Goal: Task Accomplishment & Management: Complete application form

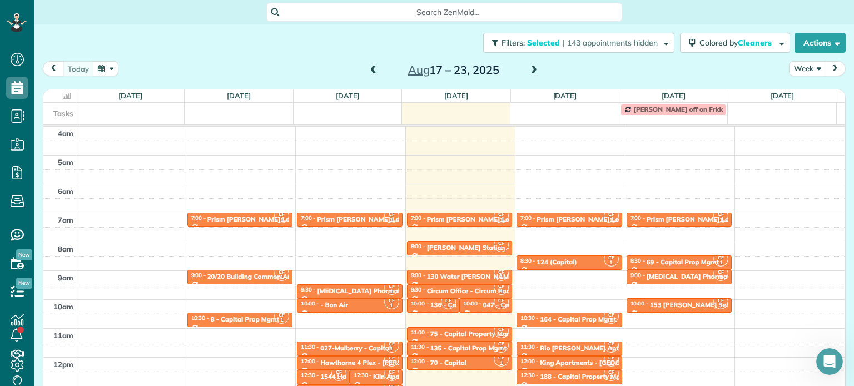
scroll to position [87, 0]
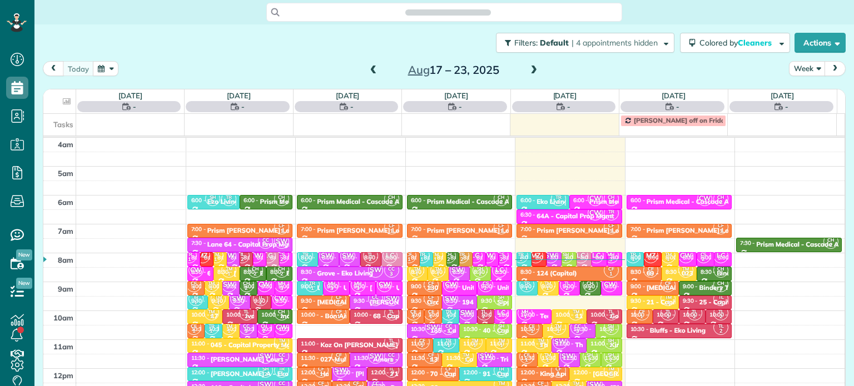
scroll to position [87, 0]
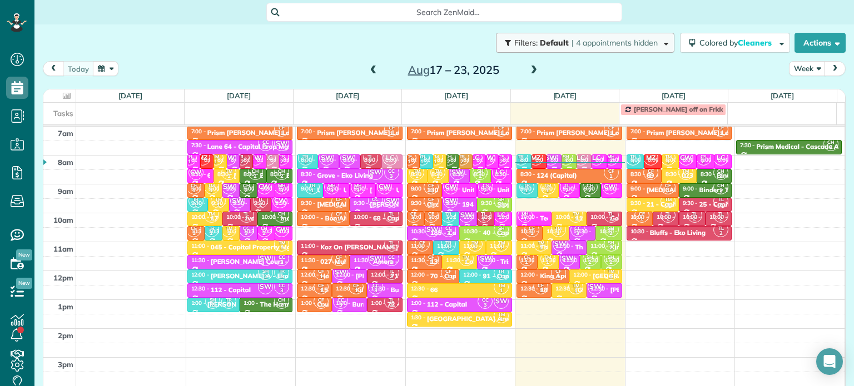
click at [618, 49] on button "Filters: Default | 4 appointments hidden" at bounding box center [585, 43] width 178 height 20
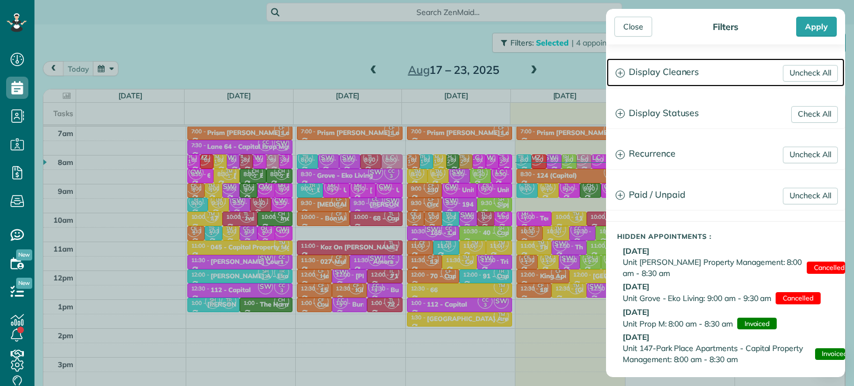
click at [660, 79] on h3 "Display Cleaners" at bounding box center [725, 72] width 238 height 28
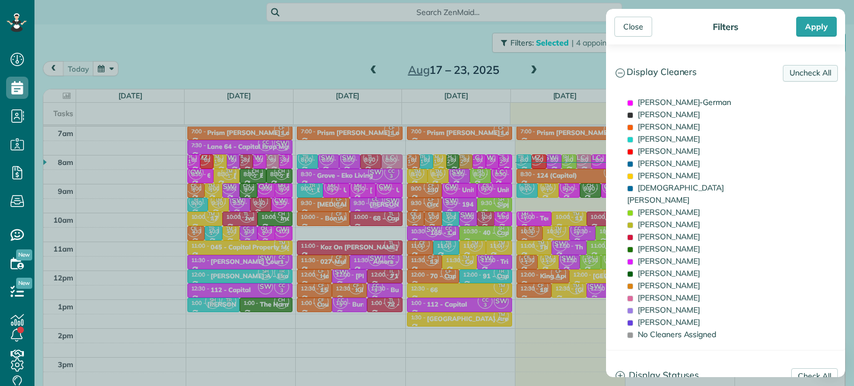
click at [808, 76] on link "Uncheck All" at bounding box center [810, 73] width 55 height 17
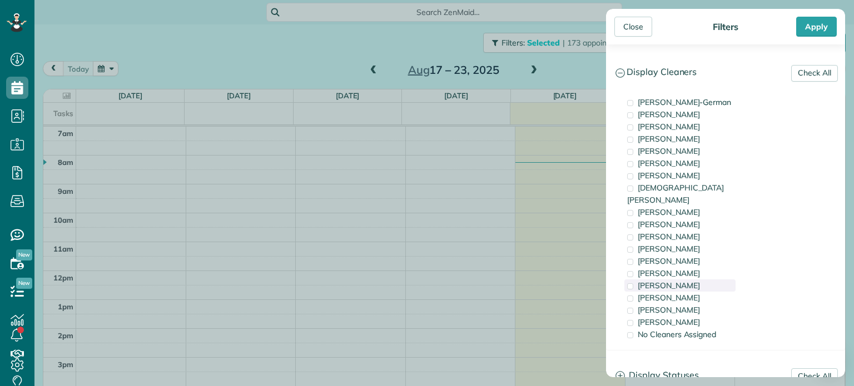
click at [671, 281] on span "[PERSON_NAME]" at bounding box center [669, 286] width 62 height 10
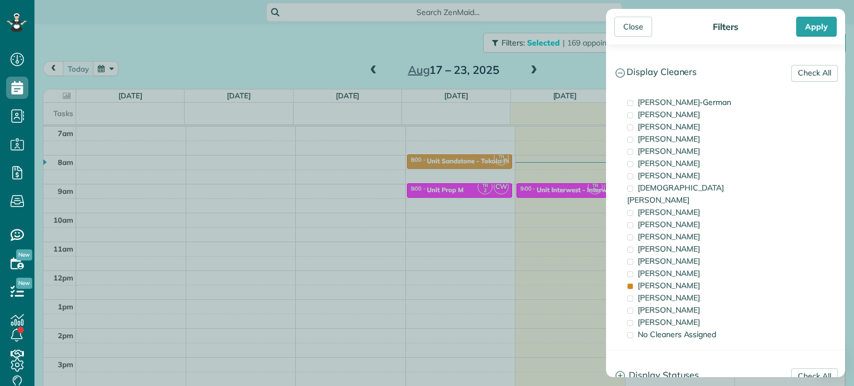
click at [576, 206] on div "Close Filters Apply Check All Display Cleaners [PERSON_NAME]-German [PERSON_NAM…" at bounding box center [427, 193] width 854 height 386
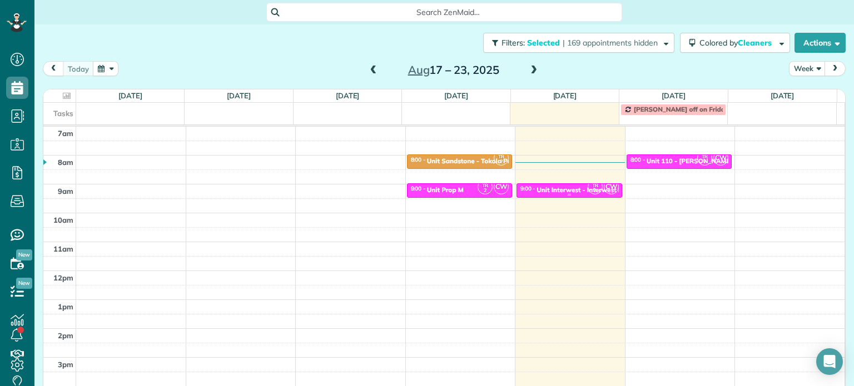
click at [573, 187] on div "Unit Interwest - Interwest Properties" at bounding box center [592, 190] width 113 height 8
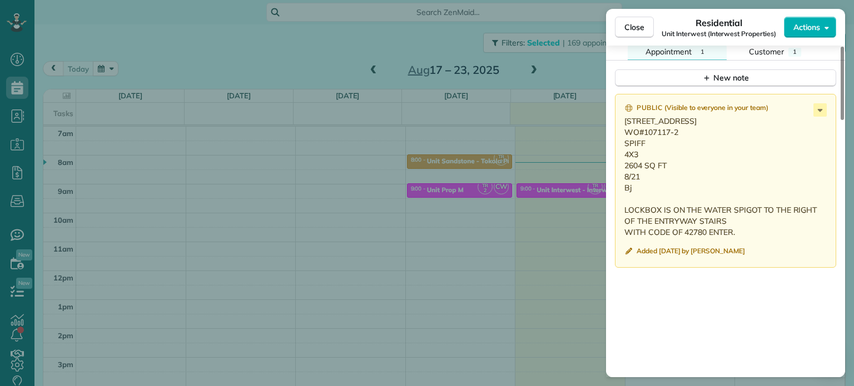
scroll to position [899, 0]
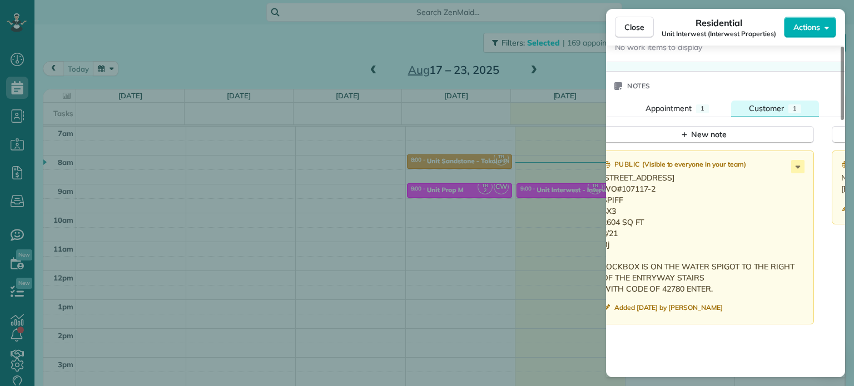
click at [781, 108] on span "Customer" at bounding box center [766, 108] width 35 height 10
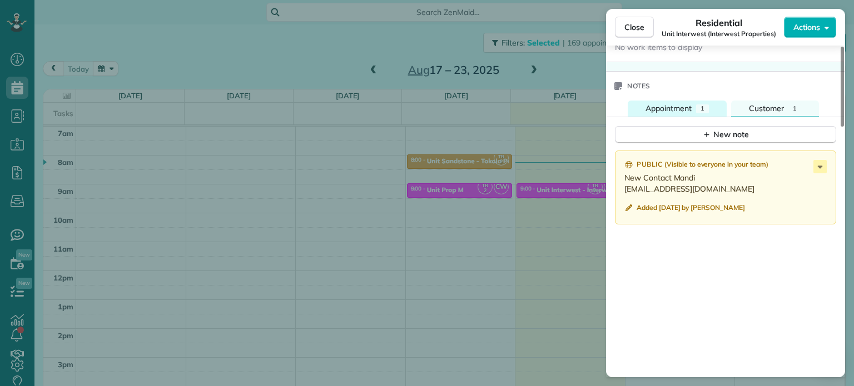
click at [696, 111] on div "1" at bounding box center [702, 108] width 13 height 9
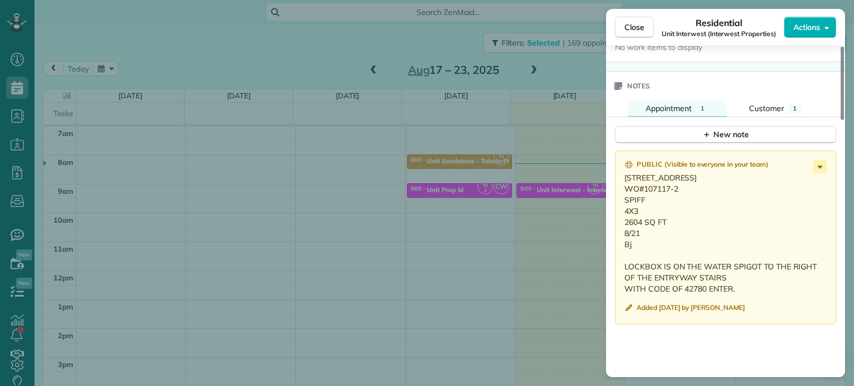
click at [705, 203] on p "[STREET_ADDRESS] WO#107117-2 SPIFF 4X3 2604 SQ FT 8/21 Bj LOCKBOX IS ON THE WAT…" at bounding box center [726, 233] width 205 height 122
drag, startPoint x: 711, startPoint y: 179, endPoint x: 629, endPoint y: 183, distance: 81.8
click at [624, 185] on p "[STREET_ADDRESS] WO#107117-2 SPIFF 4X3 2604 SQ FT 8/21 Bj LOCKBOX IS ON THE WAT…" at bounding box center [726, 233] width 205 height 122
click at [475, 142] on div "Close Residential Unit Interwest (Interwest Properties) Actions Status Active U…" at bounding box center [427, 193] width 854 height 386
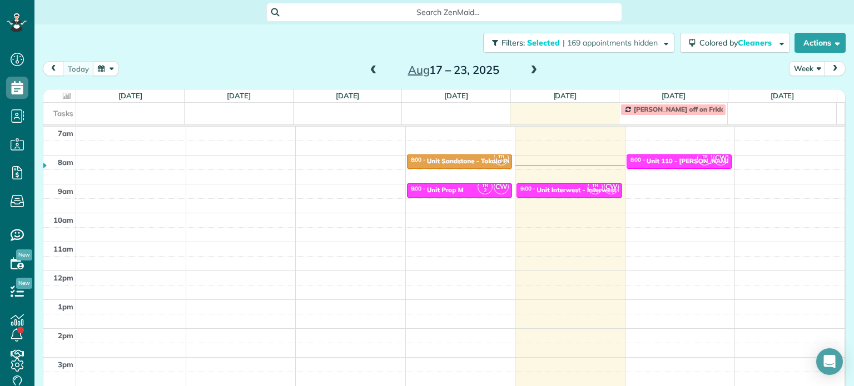
click at [531, 71] on span at bounding box center [533, 71] width 12 height 10
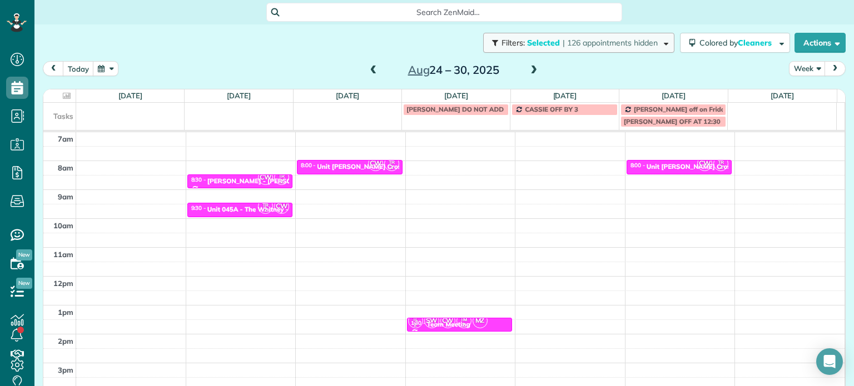
click at [581, 38] on span "| 126 appointments hidden" at bounding box center [610, 43] width 95 height 10
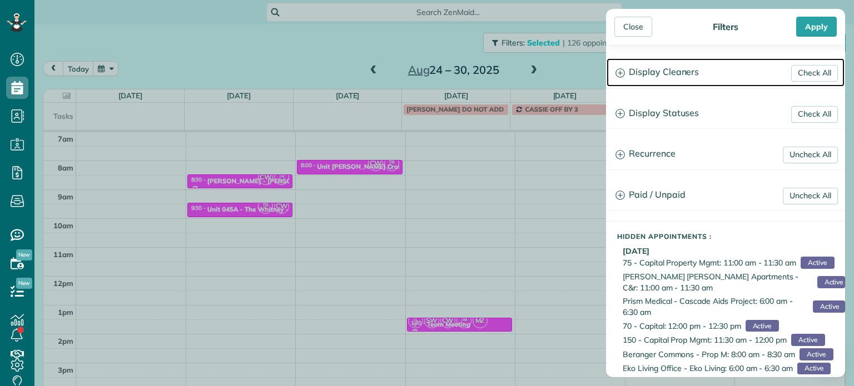
click at [637, 67] on h3 "Display Cleaners" at bounding box center [725, 72] width 238 height 28
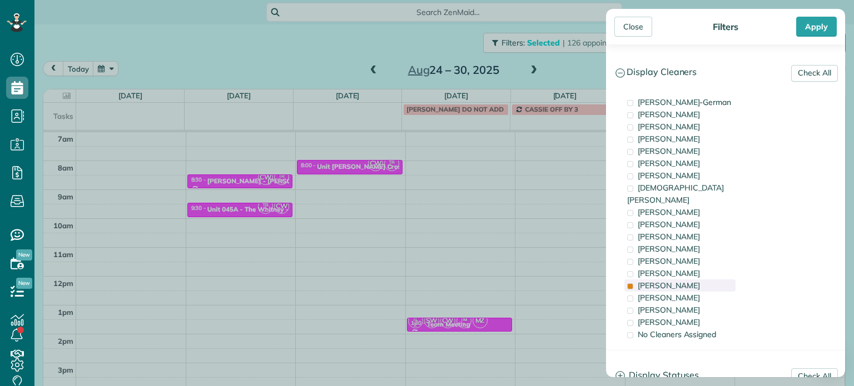
click at [681, 280] on div "[PERSON_NAME]" at bounding box center [679, 286] width 111 height 12
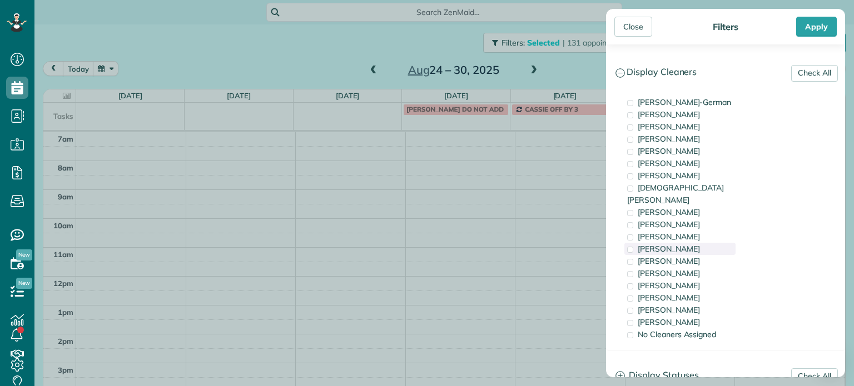
click at [686, 243] on div "[PERSON_NAME]" at bounding box center [679, 249] width 111 height 12
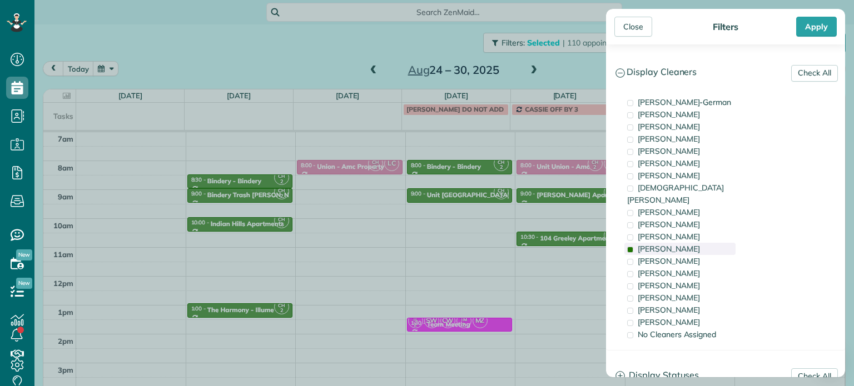
click at [686, 243] on div "[PERSON_NAME]" at bounding box center [679, 249] width 111 height 12
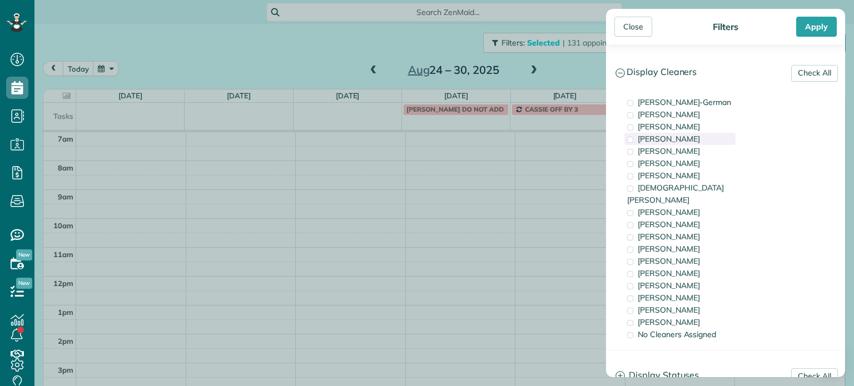
click at [669, 137] on span "[PERSON_NAME]" at bounding box center [669, 139] width 62 height 10
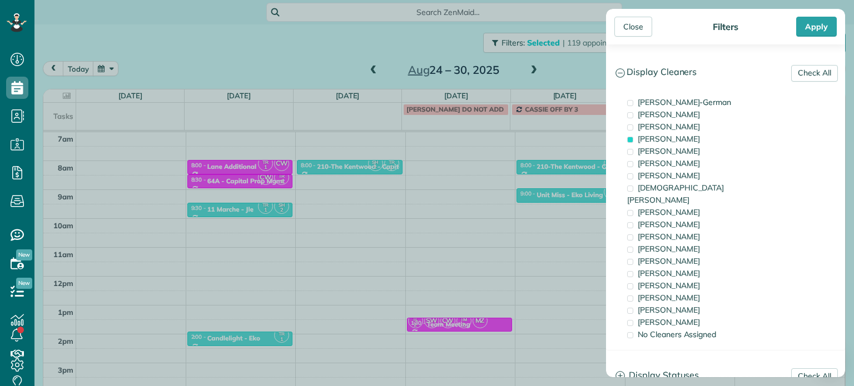
click at [357, 197] on div "Close Filters Apply Check All Display Cleaners [PERSON_NAME]-German [PERSON_NAM…" at bounding box center [427, 193] width 854 height 386
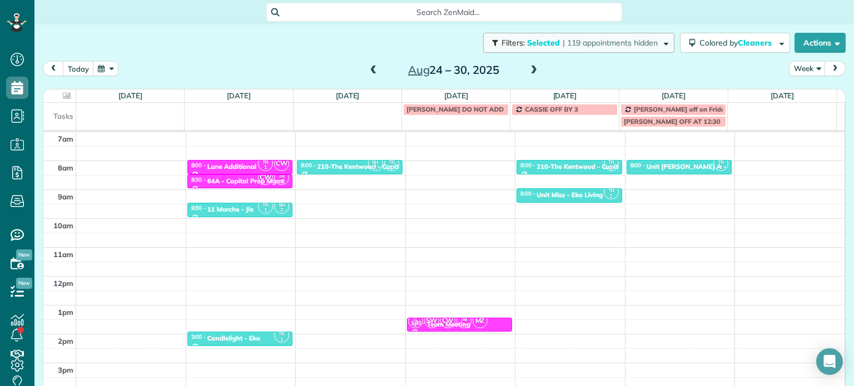
click at [596, 35] on button "Filters: Selected | 119 appointments hidden" at bounding box center [578, 43] width 191 height 20
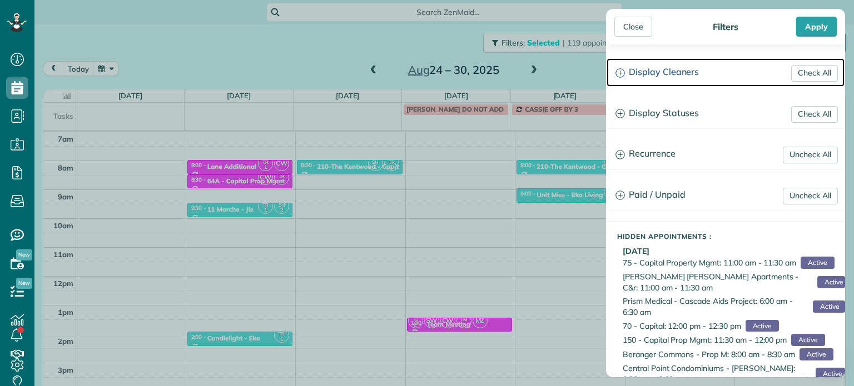
click at [670, 66] on h3 "Display Cleaners" at bounding box center [725, 72] width 238 height 28
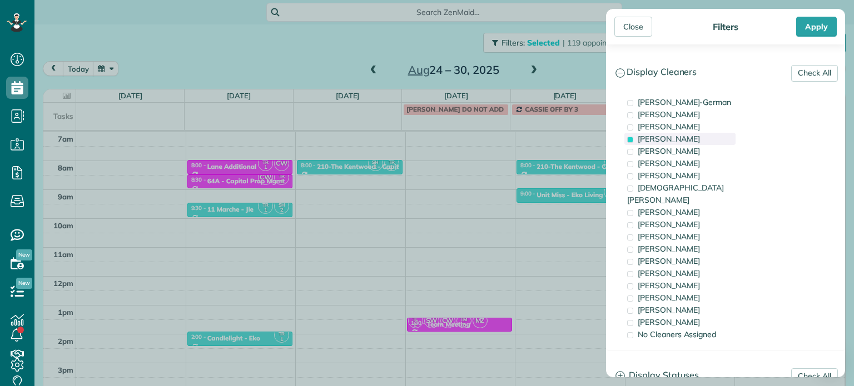
click at [669, 136] on span "[PERSON_NAME]" at bounding box center [669, 139] width 62 height 10
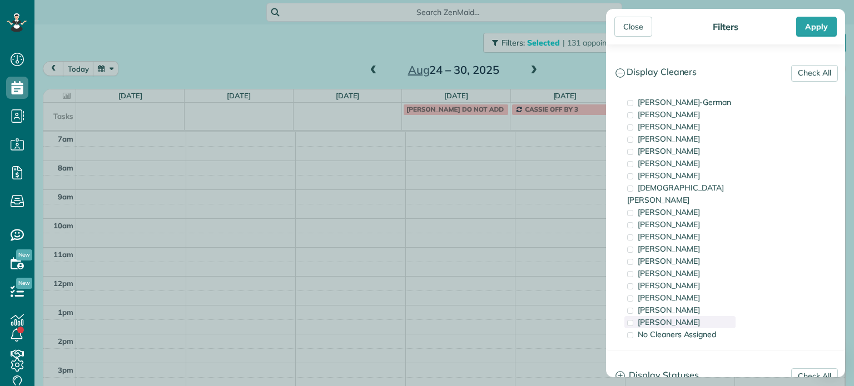
click at [686, 316] on div "[PERSON_NAME]" at bounding box center [679, 322] width 111 height 12
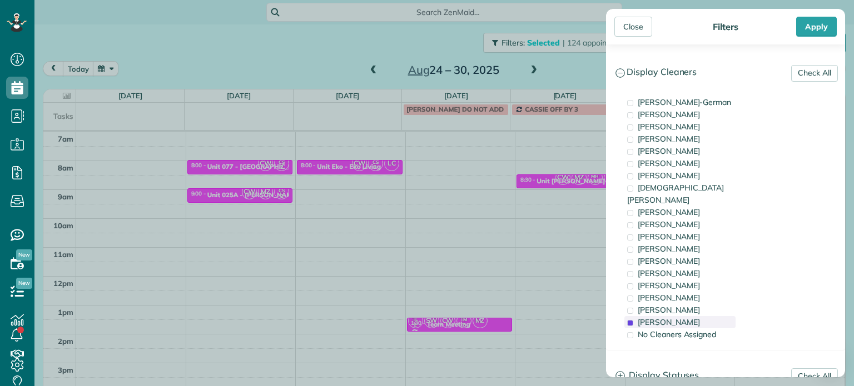
click at [686, 316] on div "[PERSON_NAME]" at bounding box center [679, 322] width 111 height 12
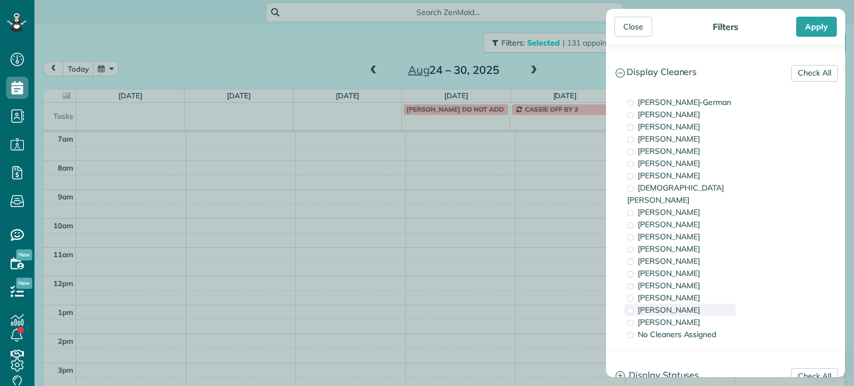
click at [689, 305] on span "[PERSON_NAME]" at bounding box center [669, 310] width 62 height 10
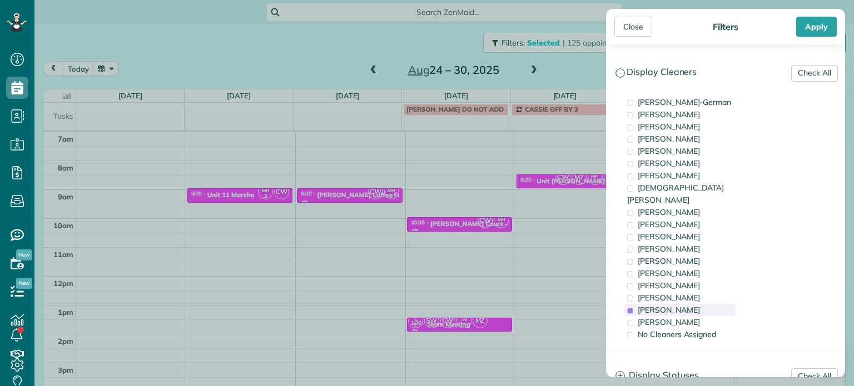
click at [689, 305] on span "[PERSON_NAME]" at bounding box center [669, 310] width 62 height 10
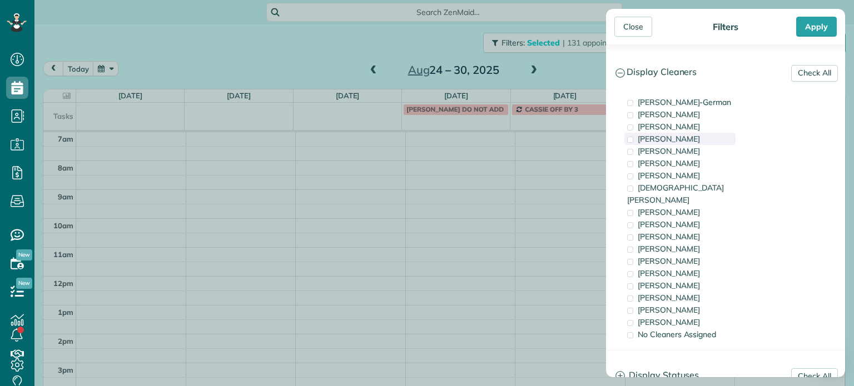
click at [690, 140] on span "[PERSON_NAME]" at bounding box center [669, 139] width 62 height 10
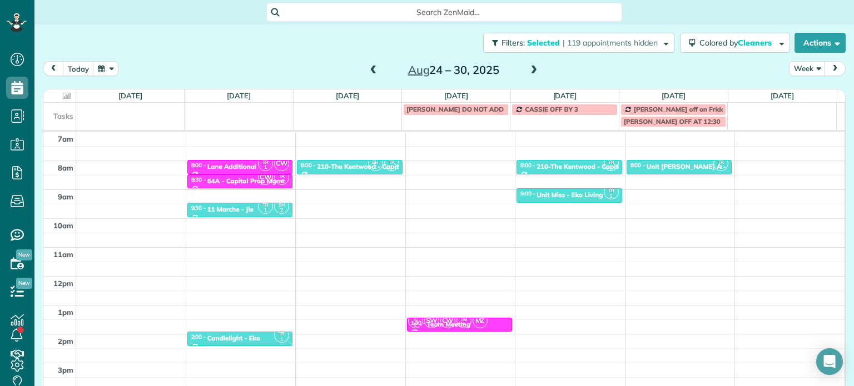
click at [385, 193] on div "Close Filters Apply Check All Display Cleaners [PERSON_NAME]-German [PERSON_NAM…" at bounding box center [427, 193] width 854 height 386
click at [354, 191] on div "4am 5am 6am 7am 8am 9am 10am 11am 12pm 1pm 2pm 3pm 4pm 5pm TR 1 SH 2 6:00 - 6:3…" at bounding box center [443, 248] width 801 height 404
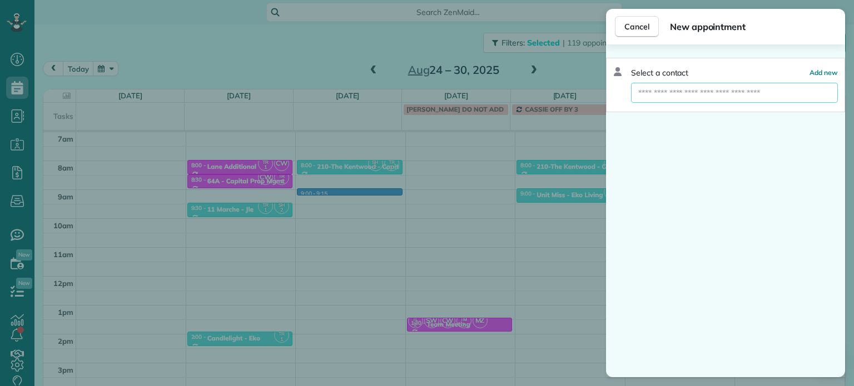
click at [695, 93] on input "text" at bounding box center [734, 93] width 207 height 20
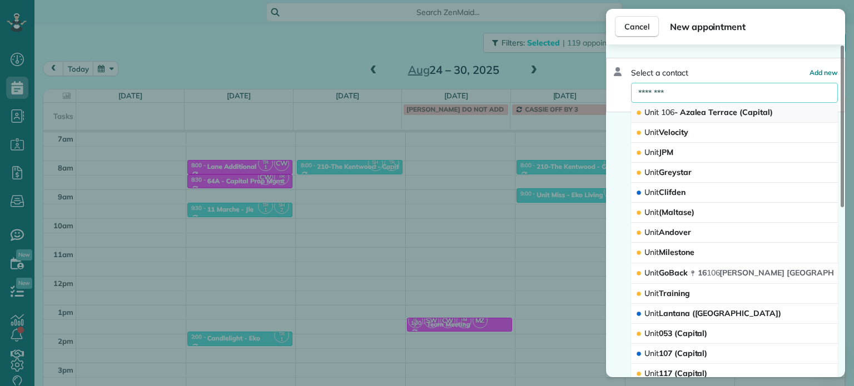
type input "********"
click at [708, 108] on span "Unit 106 - Azalea Terrace (Capital)" at bounding box center [708, 112] width 128 height 10
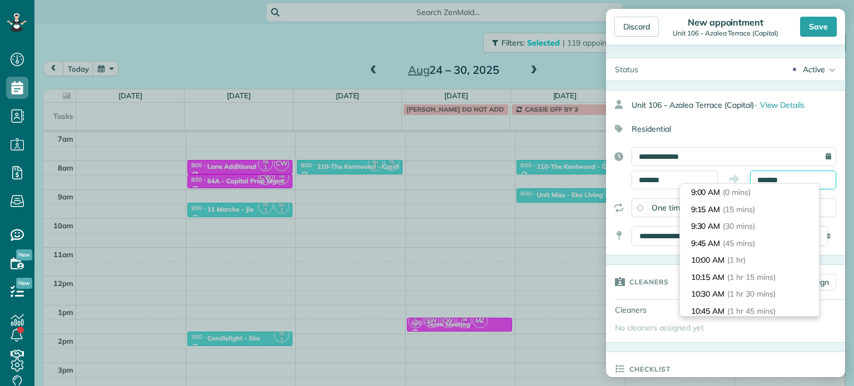
click at [766, 179] on input "*******" at bounding box center [793, 180] width 86 height 19
type input "*******"
click at [765, 224] on li "9:30 AM (30 mins)" at bounding box center [749, 226] width 139 height 17
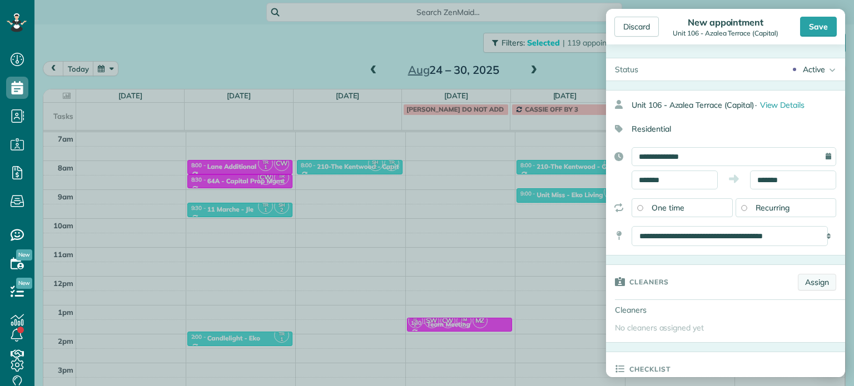
click at [811, 277] on link "Assign" at bounding box center [817, 282] width 38 height 17
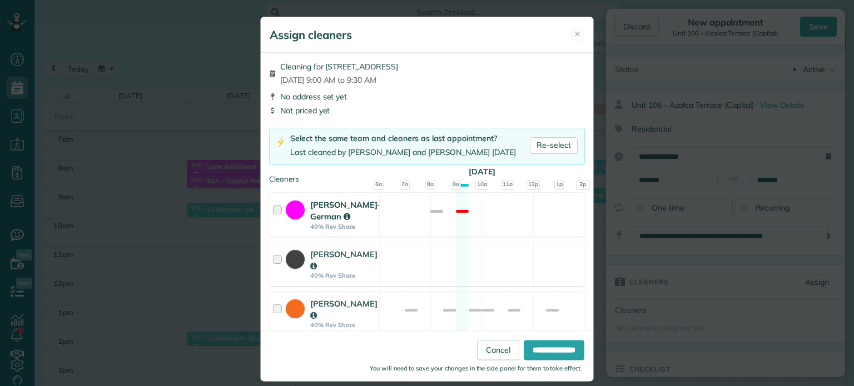
click at [532, 220] on div "[PERSON_NAME]-German 40% Rev Share Not available" at bounding box center [427, 215] width 316 height 44
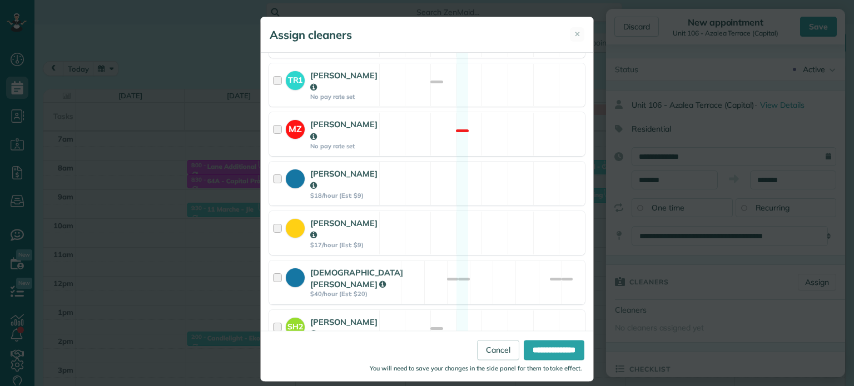
scroll to position [111, 0]
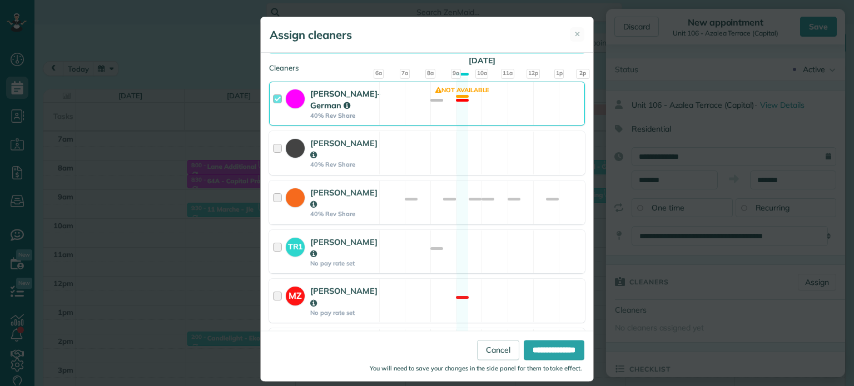
click at [517, 115] on div "[PERSON_NAME]-German 40% Rev Share Not available" at bounding box center [427, 104] width 316 height 44
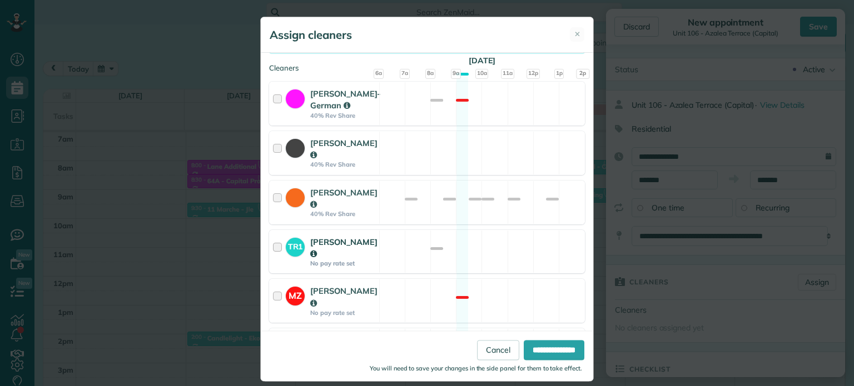
click at [494, 260] on div "TR1 [PERSON_NAME] No pay rate set Available" at bounding box center [427, 252] width 316 height 44
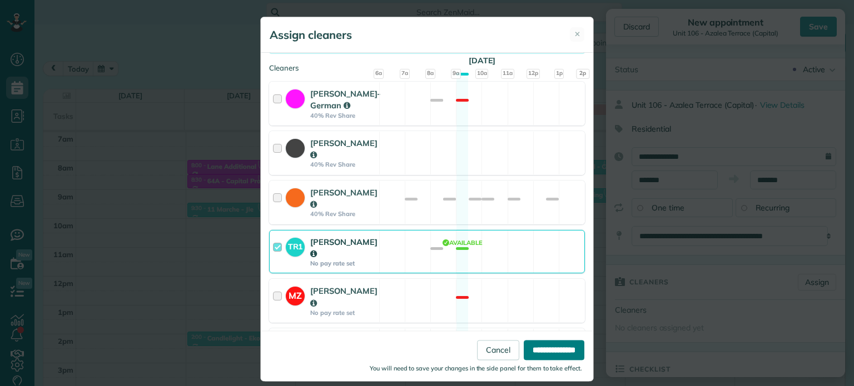
click at [536, 344] on input "**********" at bounding box center [554, 351] width 61 height 20
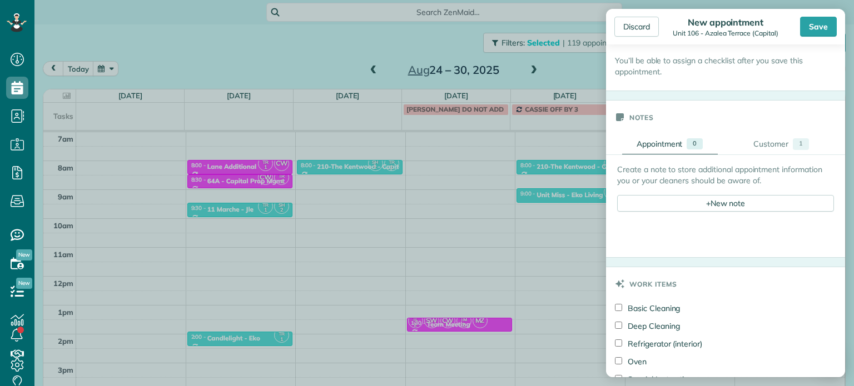
scroll to position [389, 0]
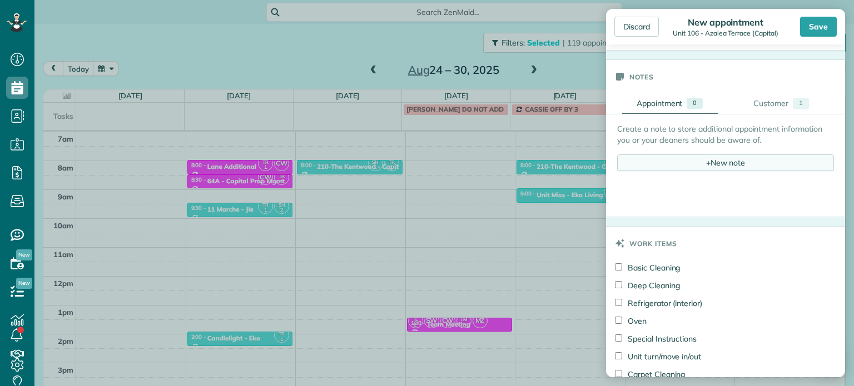
click at [714, 164] on div "+ New note" at bounding box center [725, 163] width 217 height 17
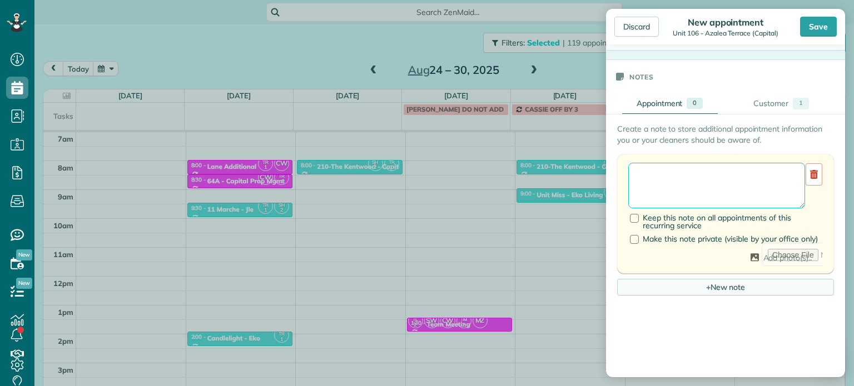
click at [708, 182] on textarea at bounding box center [716, 186] width 177 height 46
paste textarea "**********"
paste textarea "********"
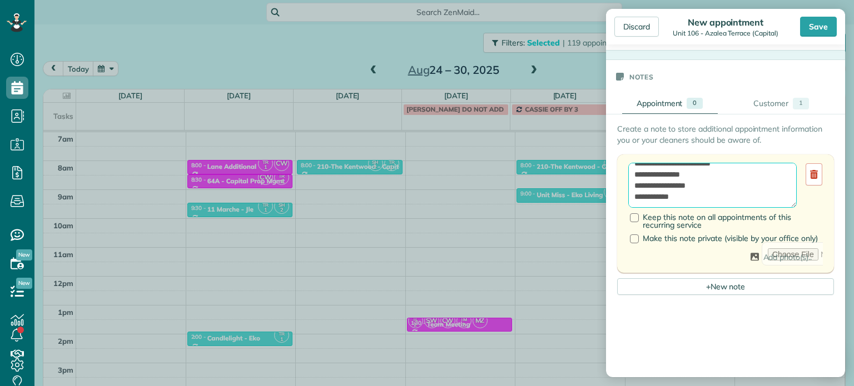
paste textarea "**********"
type textarea "**********"
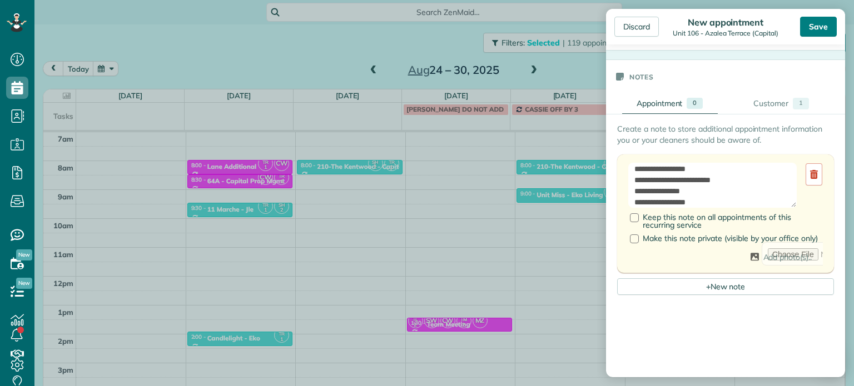
click at [817, 31] on div "Save" at bounding box center [818, 27] width 37 height 20
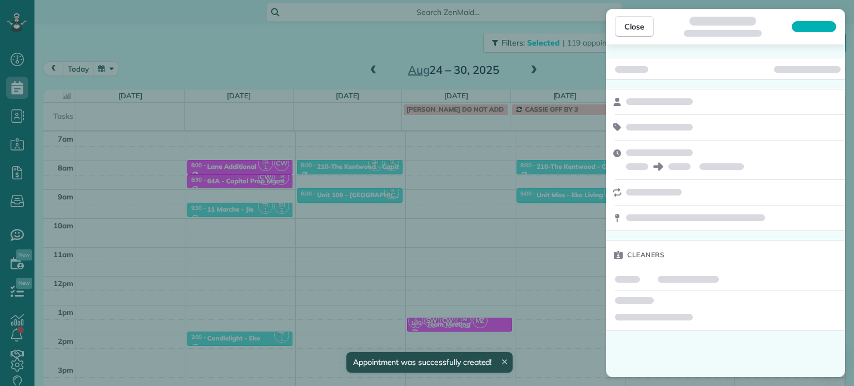
click at [360, 210] on div "Close Cleaners" at bounding box center [427, 193] width 854 height 386
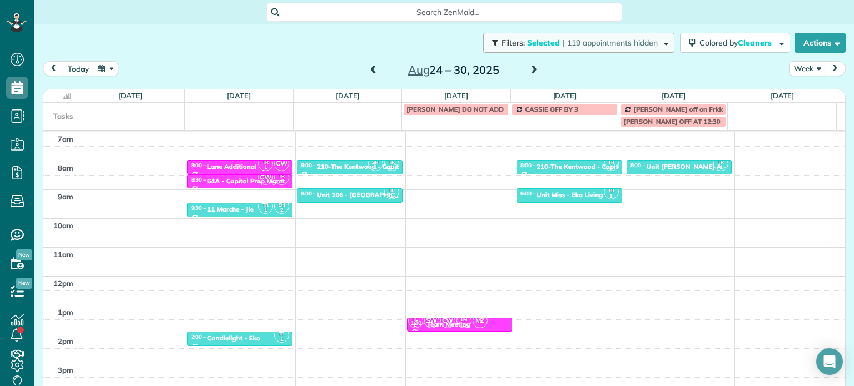
click at [565, 42] on span "| 119 appointments hidden" at bounding box center [610, 43] width 95 height 10
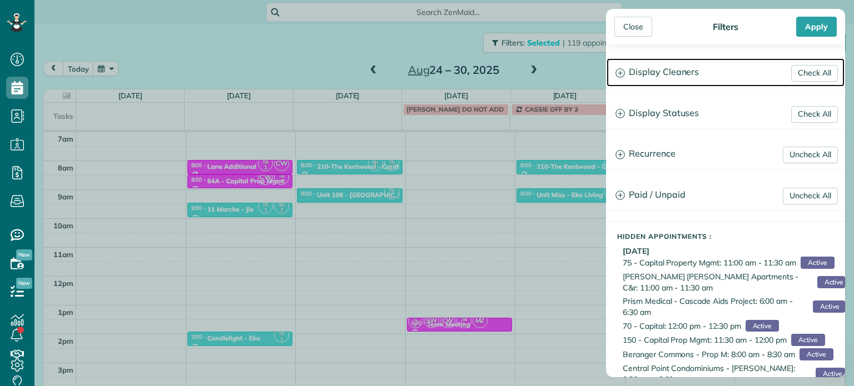
click at [660, 64] on h3 "Display Cleaners" at bounding box center [725, 72] width 238 height 28
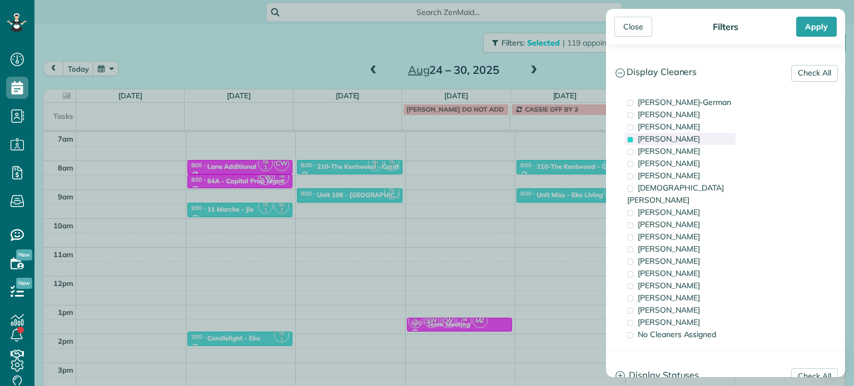
click at [683, 142] on span "[PERSON_NAME]" at bounding box center [669, 139] width 62 height 10
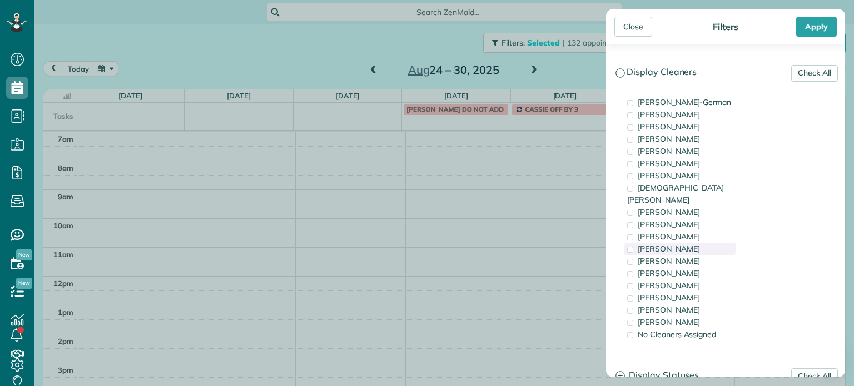
click at [688, 243] on div "[PERSON_NAME]" at bounding box center [679, 249] width 111 height 12
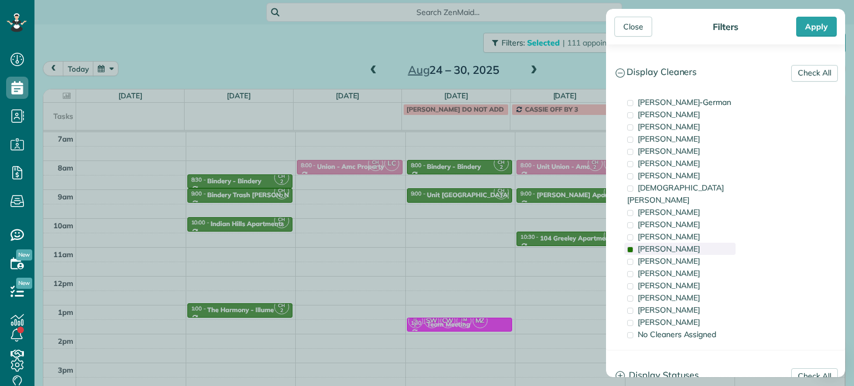
click at [688, 243] on div "[PERSON_NAME]" at bounding box center [679, 249] width 111 height 12
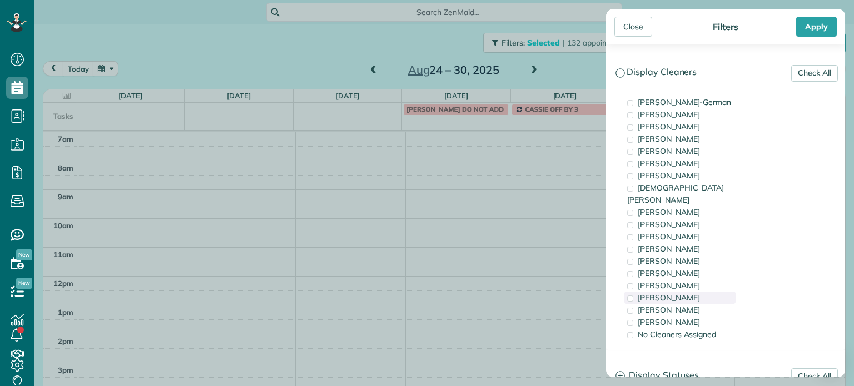
click at [699, 292] on div "[PERSON_NAME]" at bounding box center [679, 298] width 111 height 12
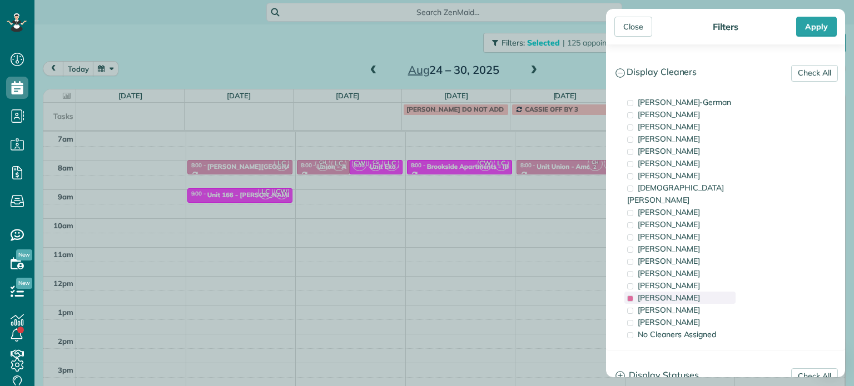
click at [699, 292] on div "[PERSON_NAME]" at bounding box center [679, 298] width 111 height 12
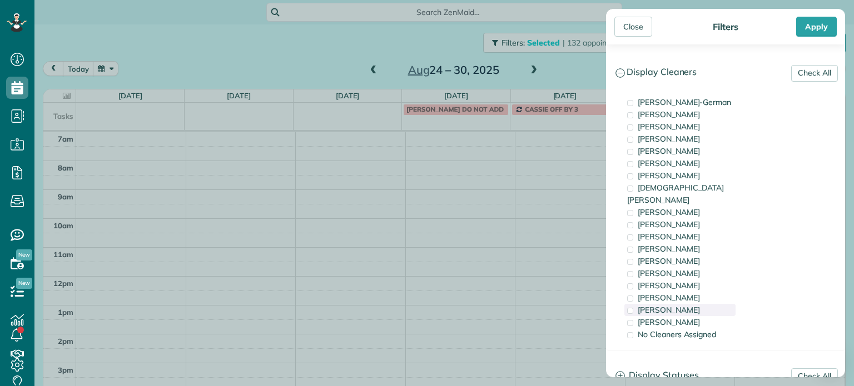
click at [700, 304] on div "[PERSON_NAME]" at bounding box center [679, 310] width 111 height 12
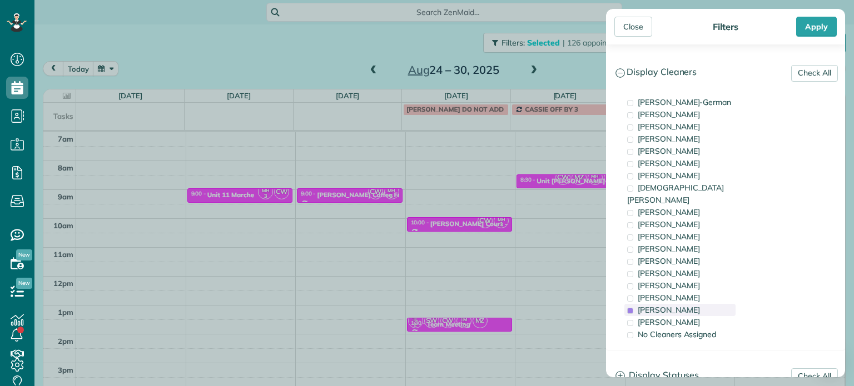
click at [700, 304] on div "[PERSON_NAME]" at bounding box center [679, 310] width 111 height 12
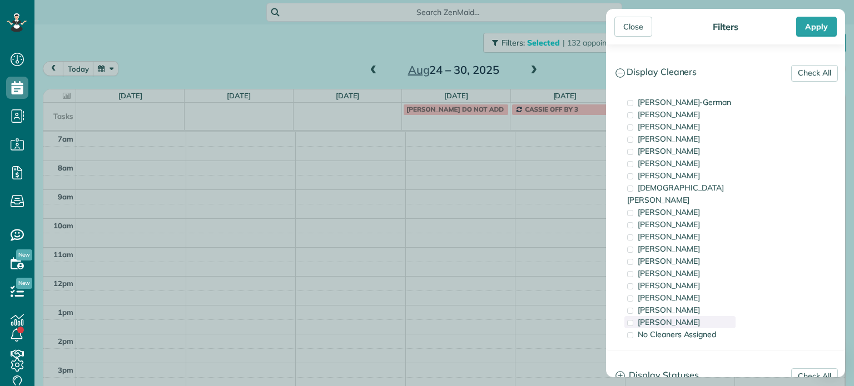
click at [701, 316] on div "[PERSON_NAME]" at bounding box center [679, 322] width 111 height 12
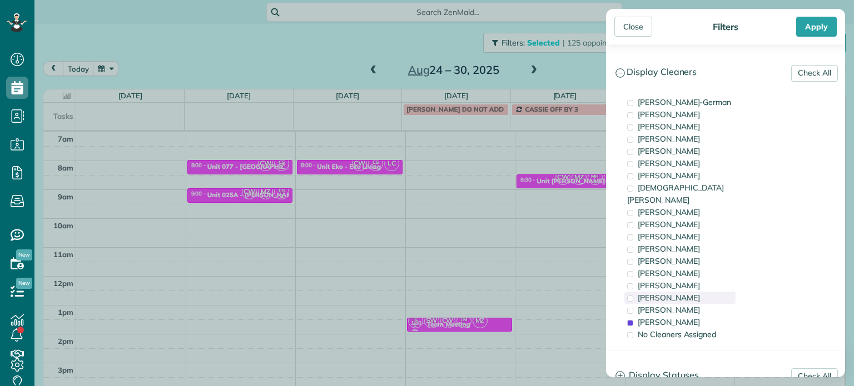
click at [695, 292] on div "[PERSON_NAME]" at bounding box center [679, 298] width 111 height 12
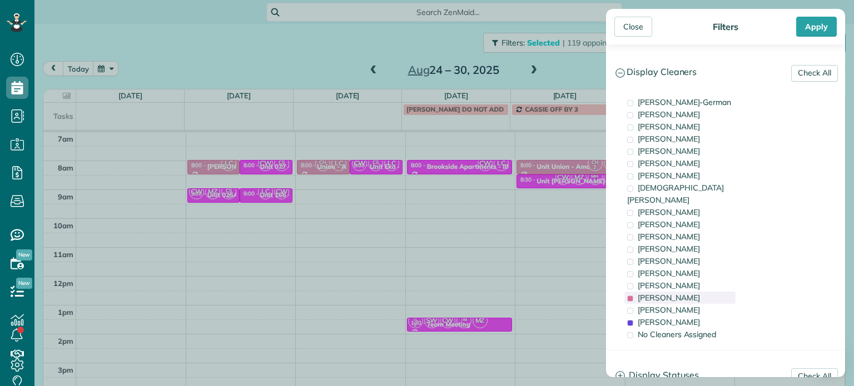
click at [695, 292] on div "[PERSON_NAME]" at bounding box center [679, 298] width 111 height 12
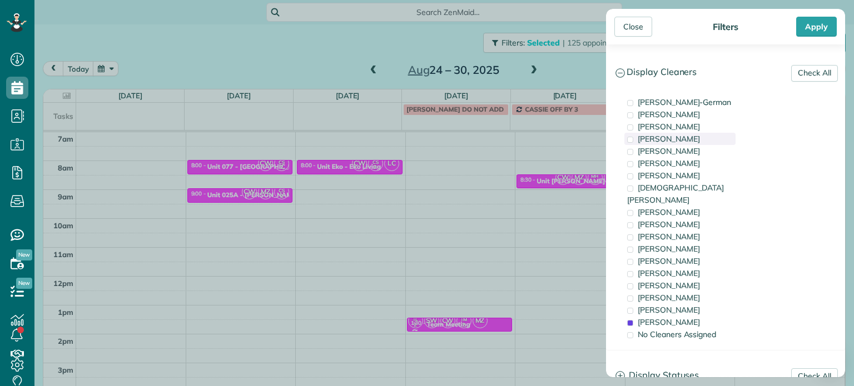
click at [694, 136] on span "[PERSON_NAME]" at bounding box center [669, 139] width 62 height 10
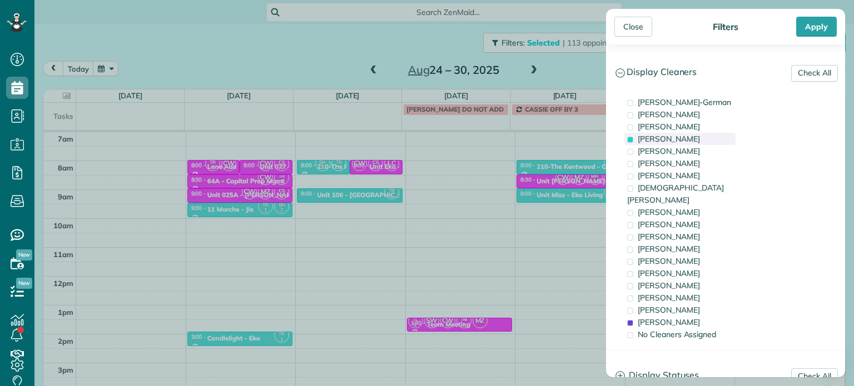
click at [694, 136] on span "[PERSON_NAME]" at bounding box center [669, 139] width 62 height 10
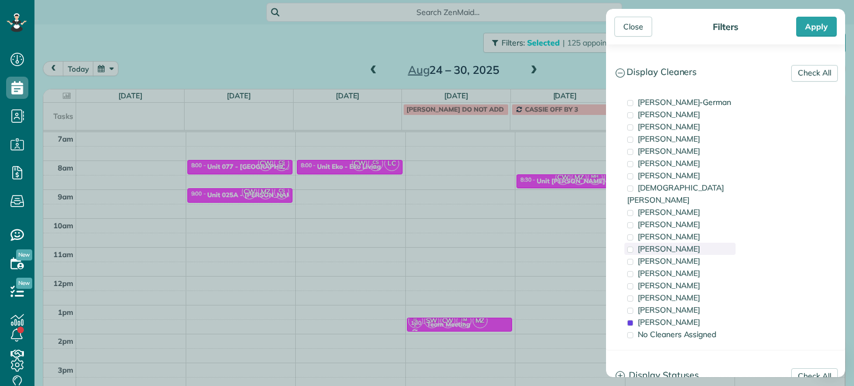
click at [693, 243] on div "[PERSON_NAME]" at bounding box center [679, 249] width 111 height 12
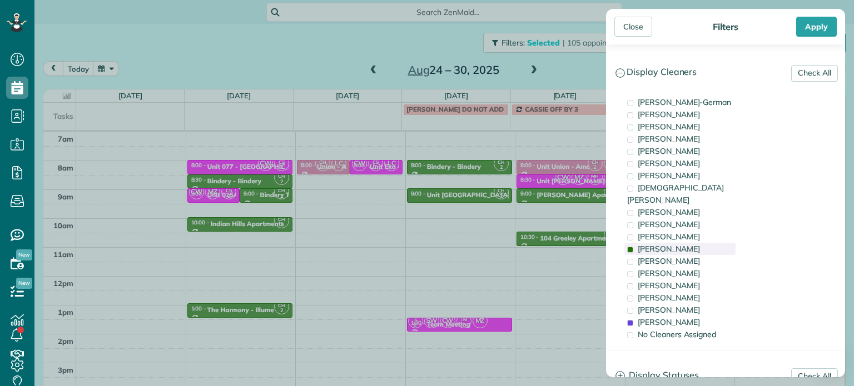
click at [693, 243] on div "[PERSON_NAME]" at bounding box center [679, 249] width 111 height 12
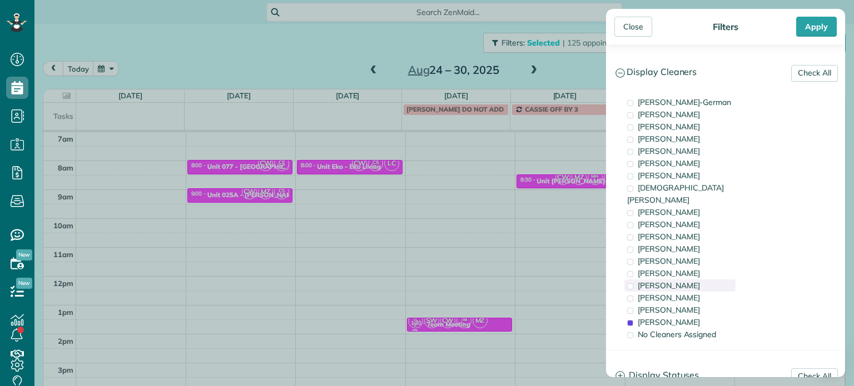
click at [695, 280] on div "[PERSON_NAME]" at bounding box center [679, 286] width 111 height 12
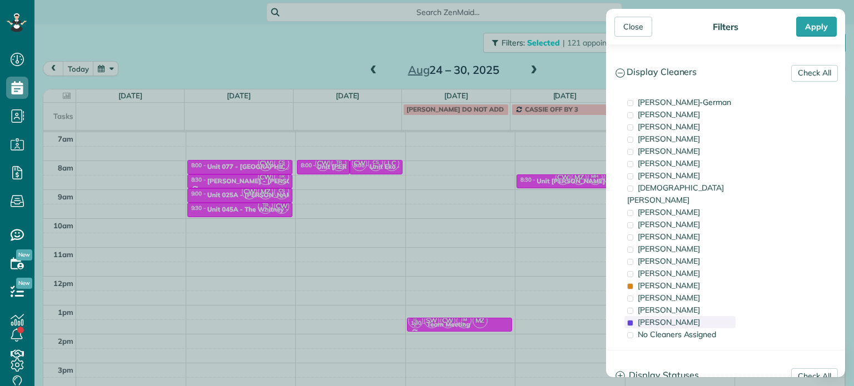
click at [703, 316] on div "[PERSON_NAME]" at bounding box center [679, 322] width 111 height 12
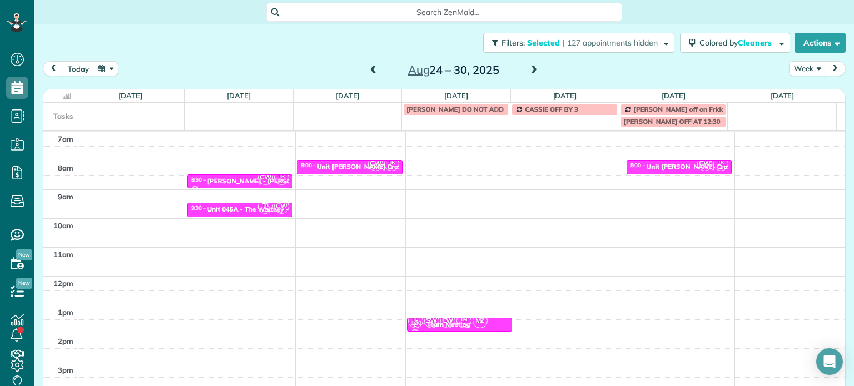
click at [473, 166] on div "Close Filters Apply Check All Display Cleaners [PERSON_NAME]-German [PERSON_NAM…" at bounding box center [427, 193] width 854 height 386
click at [369, 71] on span at bounding box center [373, 71] width 12 height 10
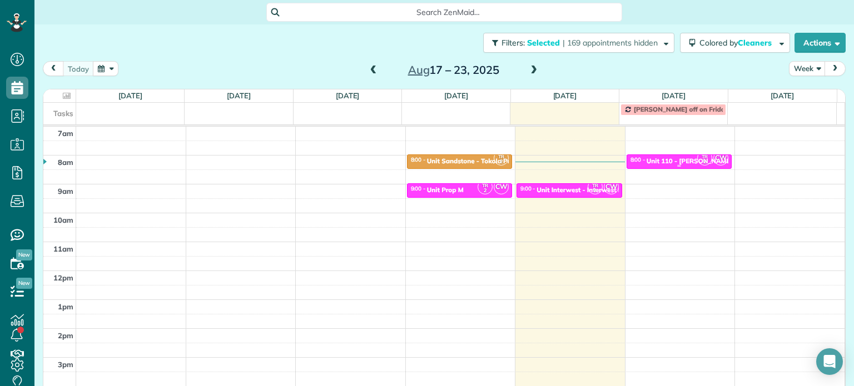
click at [664, 158] on div "Unit 110 - [PERSON_NAME] - Capital" at bounding box center [703, 161] width 115 height 8
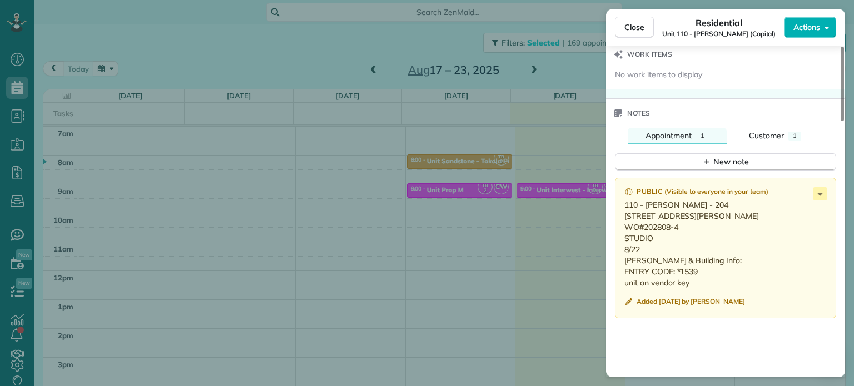
scroll to position [1003, 0]
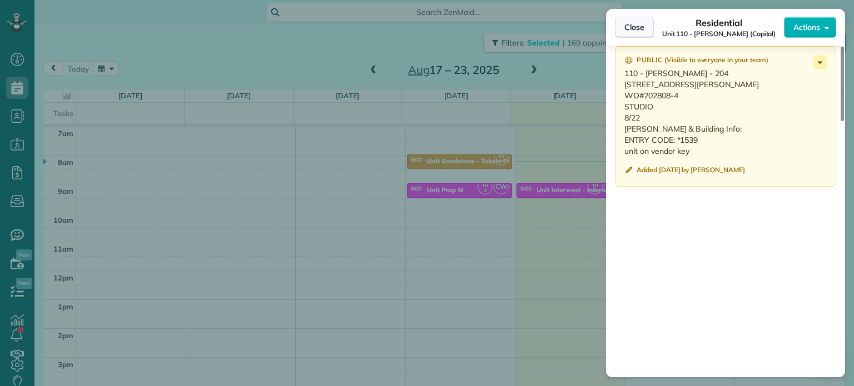
click at [640, 33] on button "Close" at bounding box center [634, 27] width 39 height 21
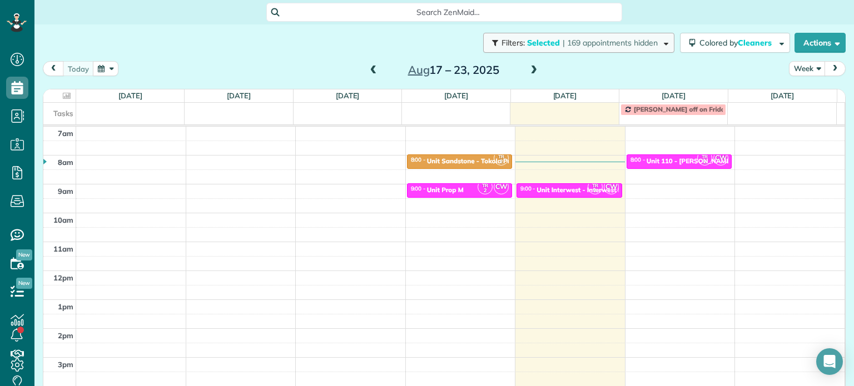
click at [576, 42] on span "| 169 appointments hidden" at bounding box center [610, 43] width 95 height 10
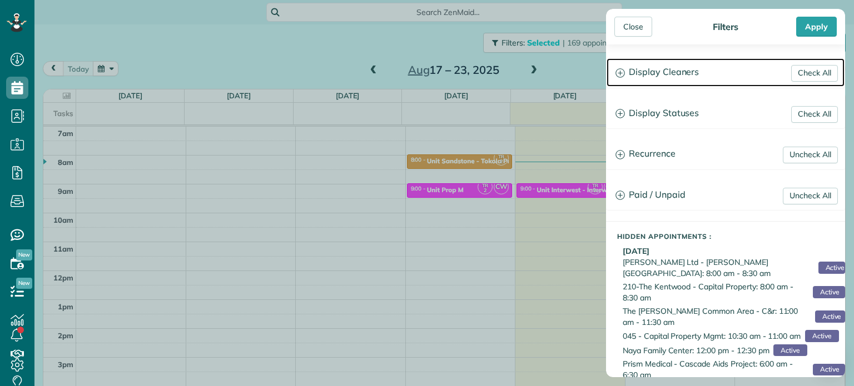
click at [669, 73] on h3 "Display Cleaners" at bounding box center [725, 72] width 238 height 28
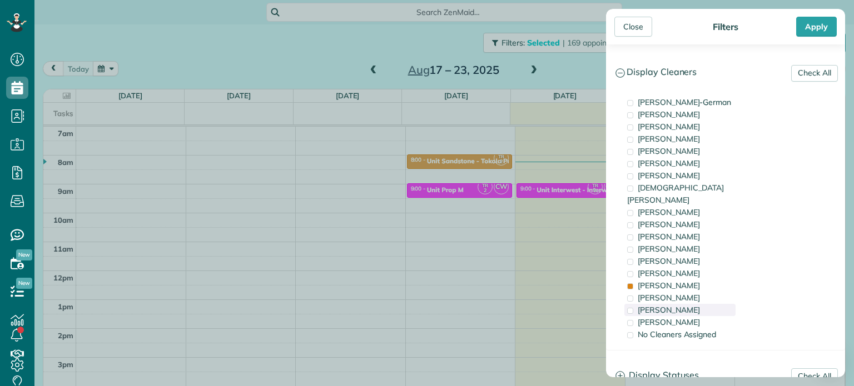
click at [689, 305] on span "[PERSON_NAME]" at bounding box center [669, 310] width 62 height 10
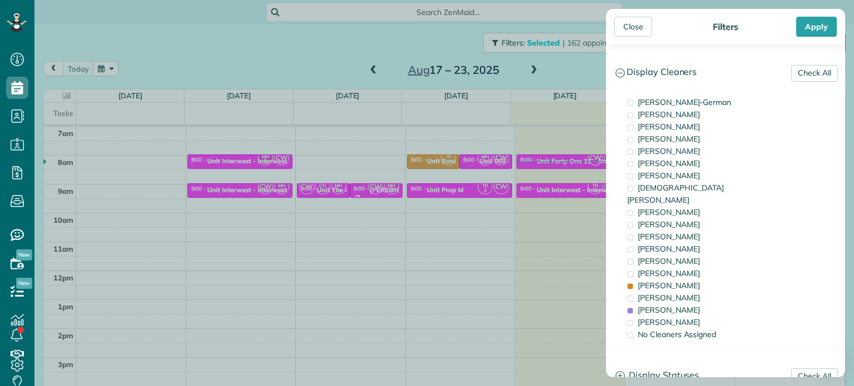
click at [501, 226] on div "Close Filters Apply Check All Display Cleaners [PERSON_NAME]-German [PERSON_NAM…" at bounding box center [427, 193] width 854 height 386
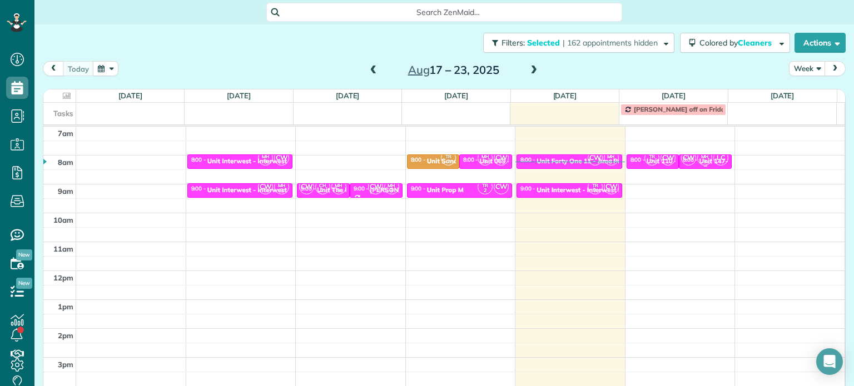
click at [699, 164] on div "CW MH 3 LC" at bounding box center [704, 158] width 48 height 16
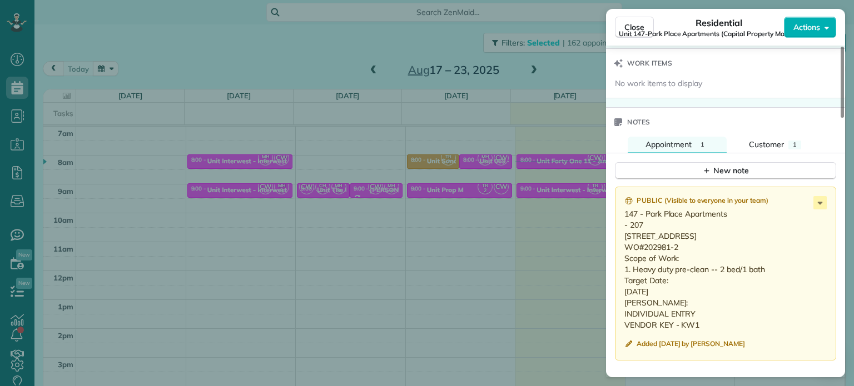
scroll to position [950, 0]
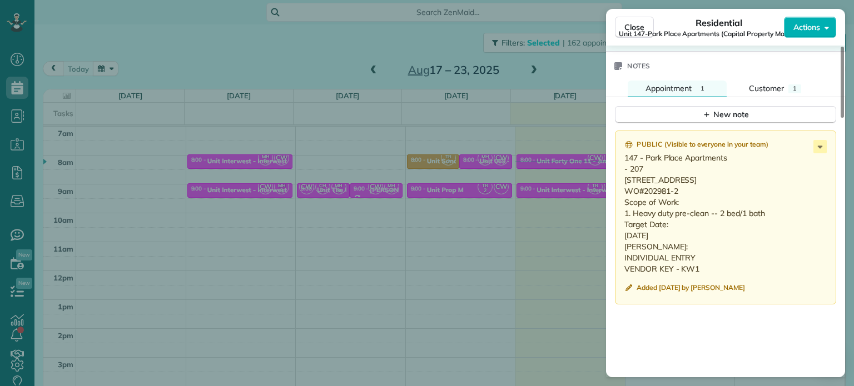
click at [596, 237] on div "Close Residential Unit 147-Park Place Apartments (Capital Property Management) …" at bounding box center [427, 193] width 854 height 386
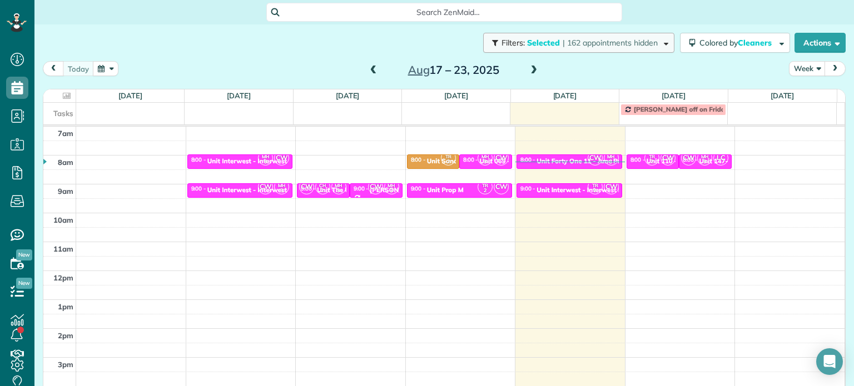
click at [605, 36] on button "Filters: Selected | 162 appointments hidden" at bounding box center [578, 43] width 191 height 20
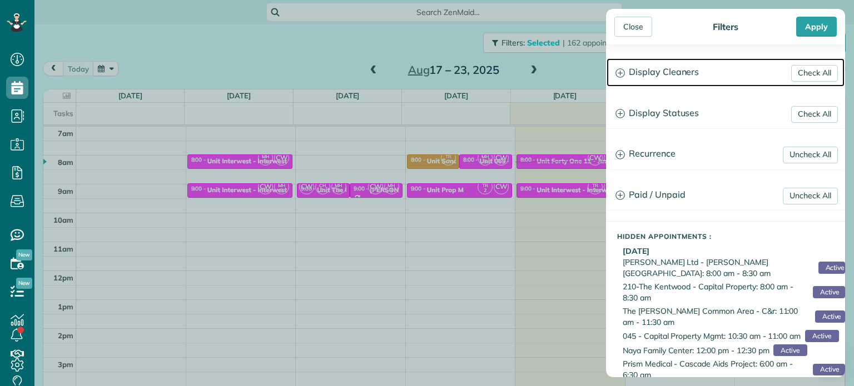
click at [656, 74] on h3 "Display Cleaners" at bounding box center [725, 72] width 238 height 28
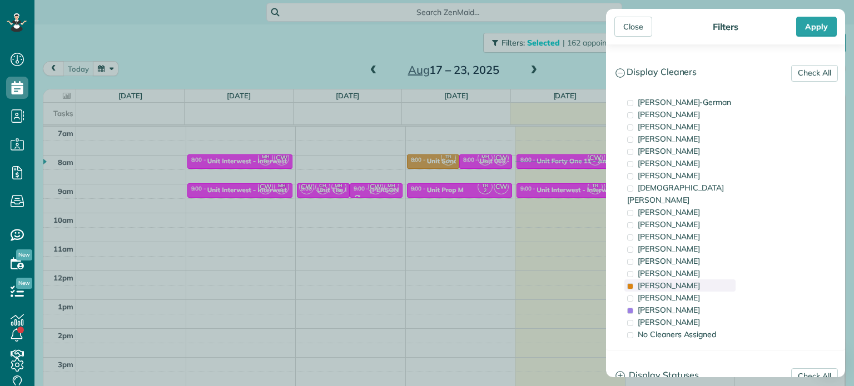
click at [674, 281] on span "[PERSON_NAME]" at bounding box center [669, 286] width 62 height 10
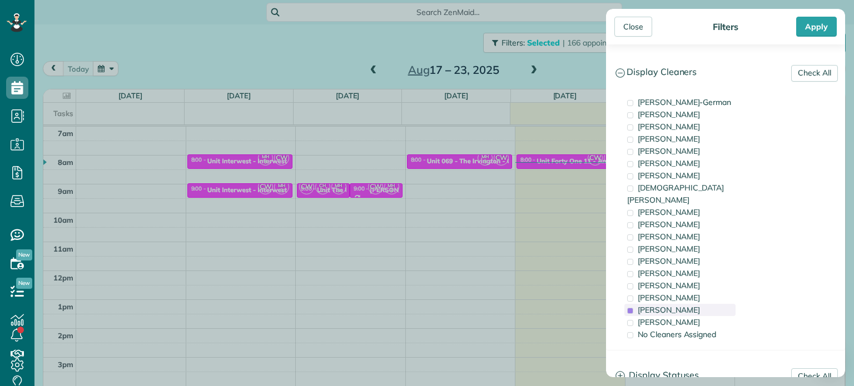
click at [680, 305] on span "[PERSON_NAME]" at bounding box center [669, 310] width 62 height 10
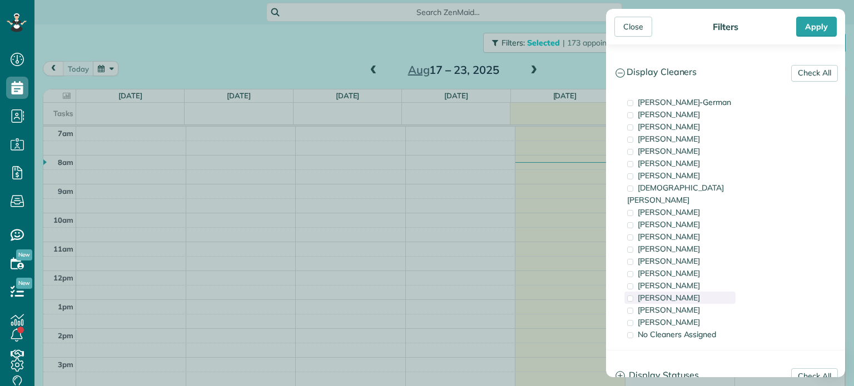
click at [680, 293] on span "[PERSON_NAME]" at bounding box center [669, 298] width 62 height 10
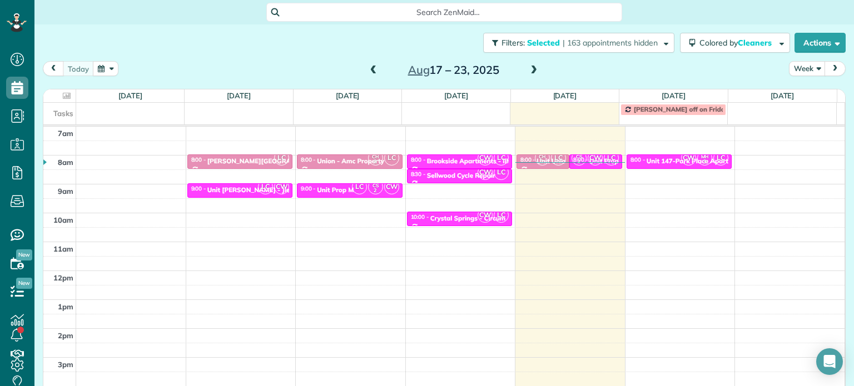
click at [536, 212] on div "Close Filters Apply Check All Display Cleaners [PERSON_NAME]-German [PERSON_NAM…" at bounding box center [427, 193] width 854 height 386
click at [625, 49] on button "Filters: Selected | 163 appointments hidden" at bounding box center [578, 43] width 191 height 20
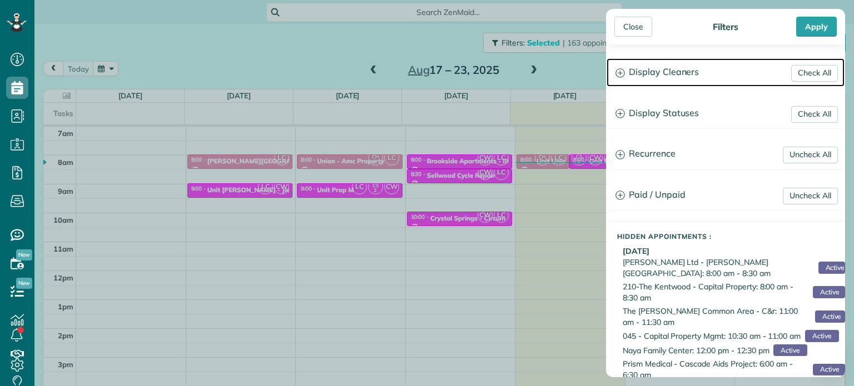
click at [671, 74] on h3 "Display Cleaners" at bounding box center [725, 72] width 238 height 28
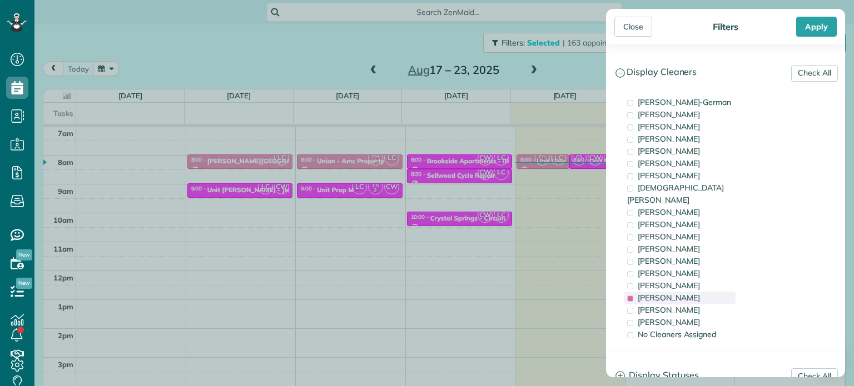
click at [685, 293] on span "[PERSON_NAME]" at bounding box center [669, 298] width 62 height 10
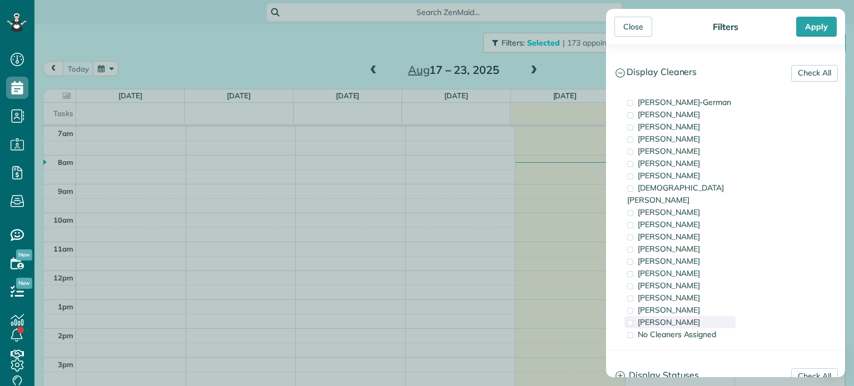
click at [685, 317] on span "[PERSON_NAME]" at bounding box center [669, 322] width 62 height 10
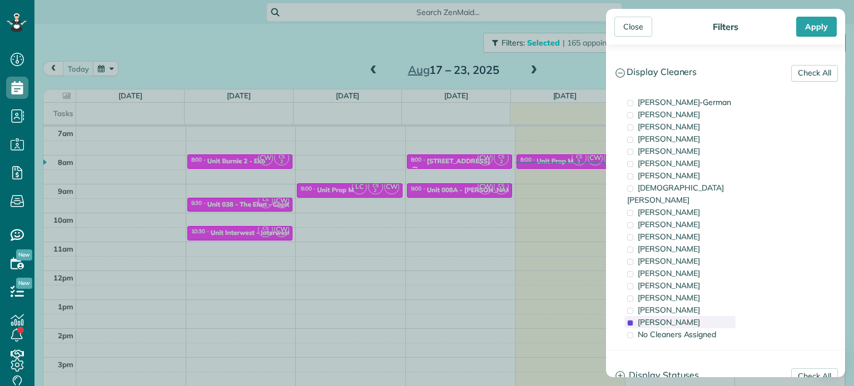
click at [685, 317] on span "[PERSON_NAME]" at bounding box center [669, 322] width 62 height 10
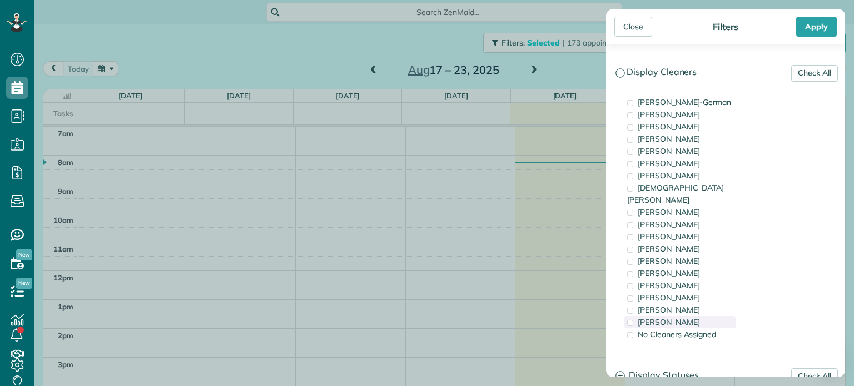
click at [685, 317] on span "[PERSON_NAME]" at bounding box center [669, 322] width 62 height 10
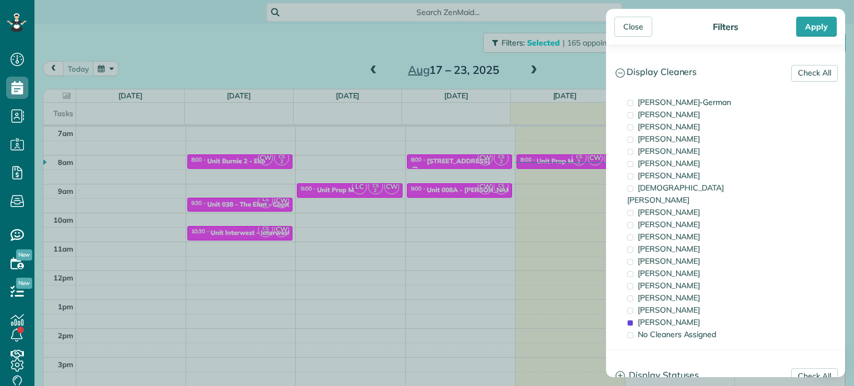
click at [595, 230] on div "Close Filters Apply Check All Display Cleaners [PERSON_NAME]-German [PERSON_NAM…" at bounding box center [427, 193] width 854 height 386
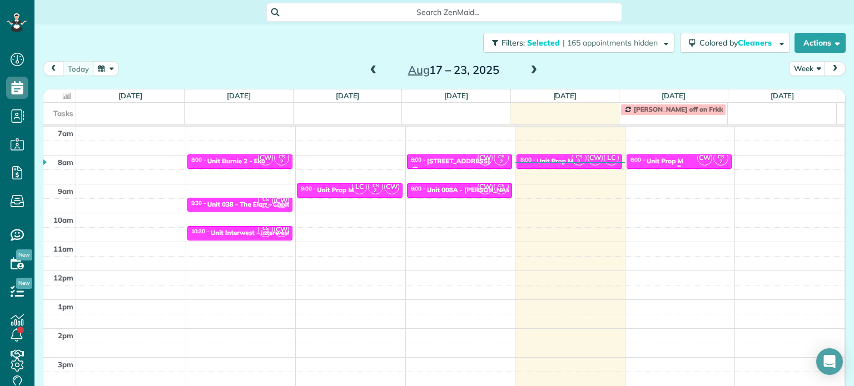
click at [660, 156] on div "8:00 - 8:30 Unit Prop M" at bounding box center [679, 160] width 99 height 9
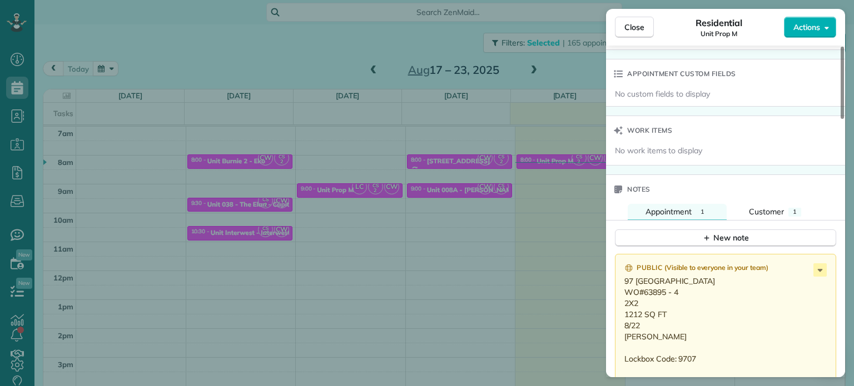
scroll to position [784, 0]
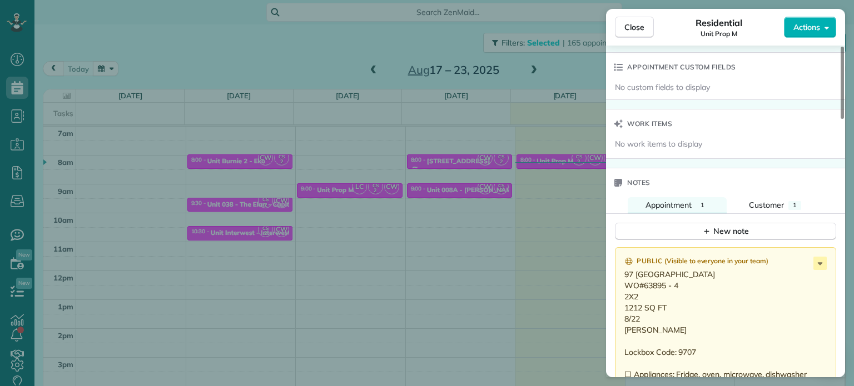
click at [581, 262] on div "Close Residential Unit Prop M Actions Status Active Unit Prop M · Open profile …" at bounding box center [427, 193] width 854 height 386
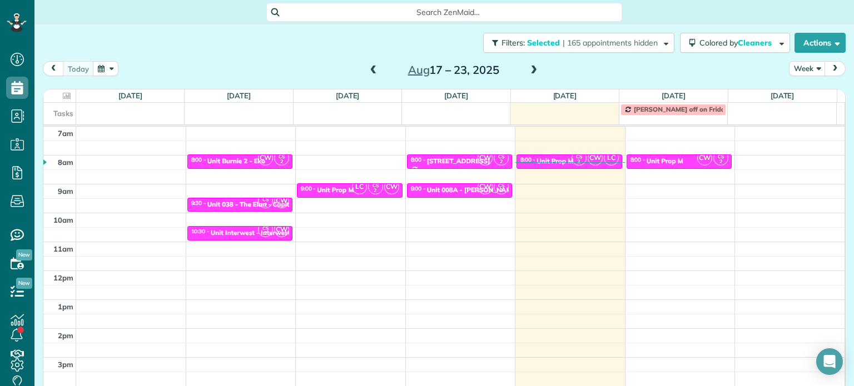
click at [534, 72] on span at bounding box center [533, 71] width 12 height 10
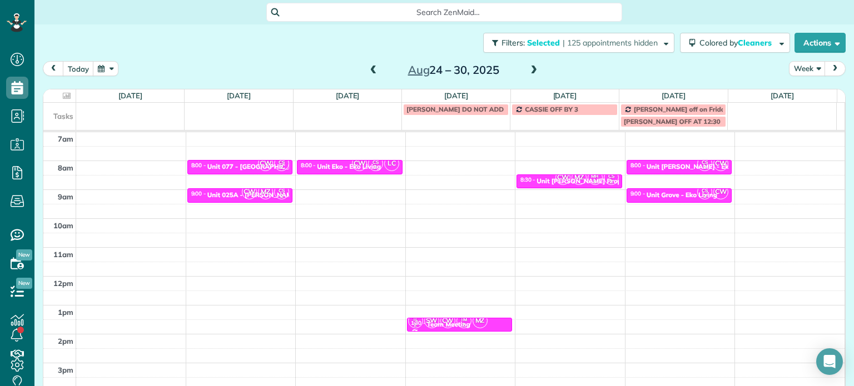
click at [452, 163] on div "4am 5am 6am 7am 8am 9am 10am 11am 12pm 1pm 2pm 3pm 4pm 5pm CW CS 2 8:00 - 8:30 …" at bounding box center [443, 248] width 801 height 404
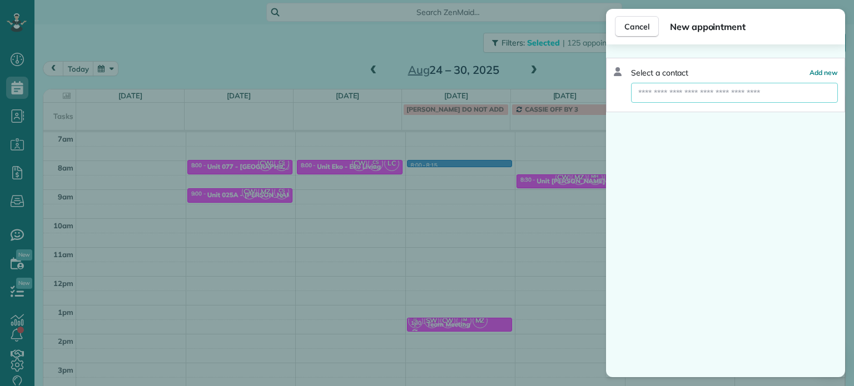
click at [735, 91] on input "text" at bounding box center [734, 93] width 207 height 20
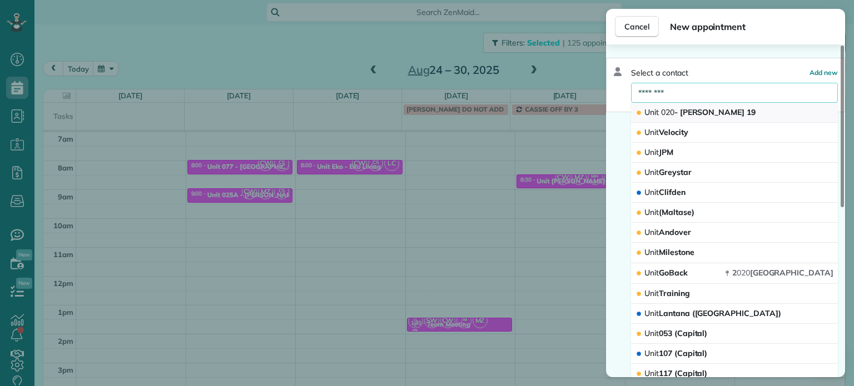
type input "********"
click at [723, 113] on span "Unit 020 - [PERSON_NAME] 19" at bounding box center [699, 112] width 111 height 10
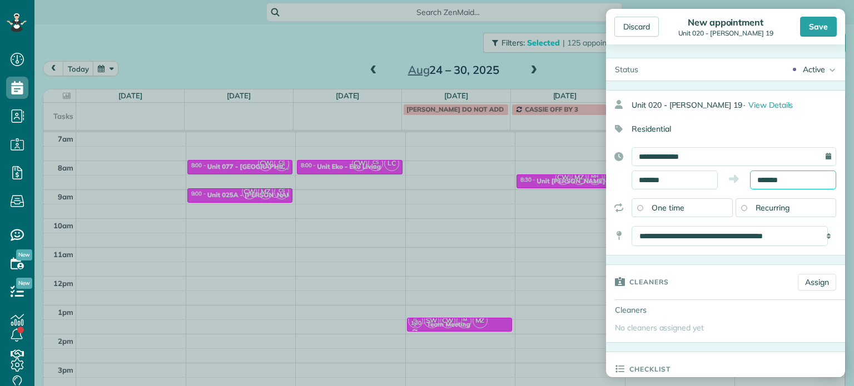
click at [765, 181] on input "*******" at bounding box center [793, 180] width 86 height 19
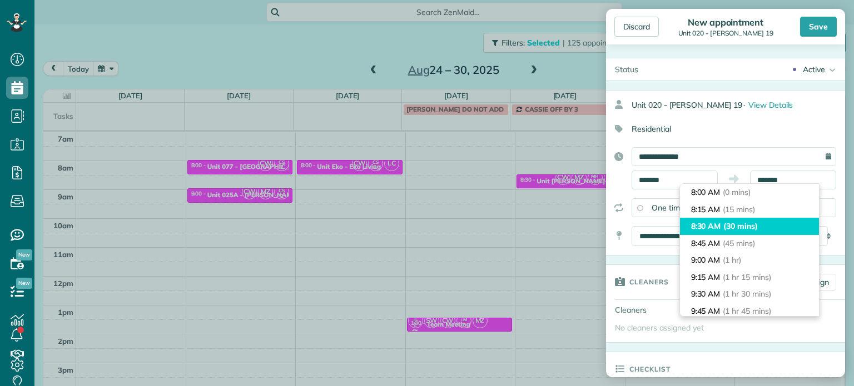
type input "*******"
click at [763, 223] on li "8:30 AM (30 mins)" at bounding box center [749, 226] width 139 height 17
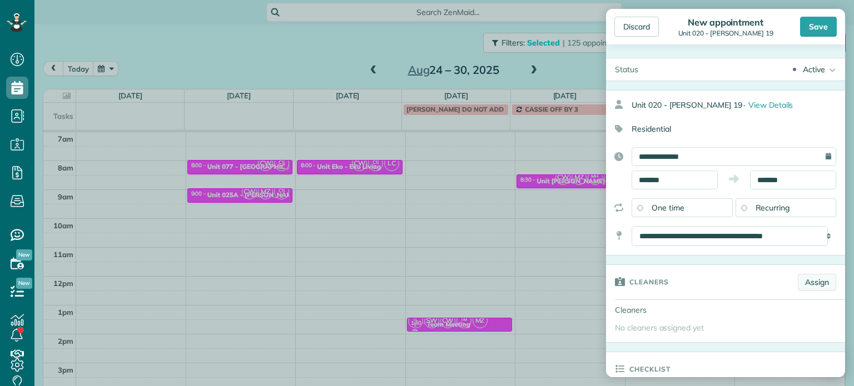
click at [817, 274] on link "Assign" at bounding box center [817, 282] width 38 height 17
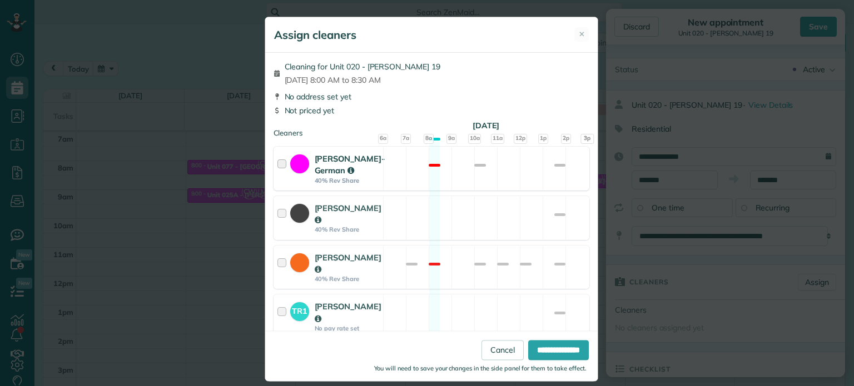
click at [425, 178] on div "[PERSON_NAME]-German 40% Rev Share Not available" at bounding box center [431, 169] width 316 height 44
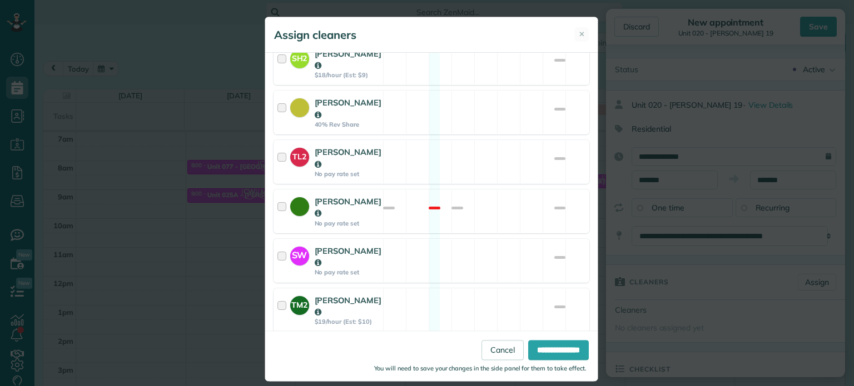
scroll to position [631, 0]
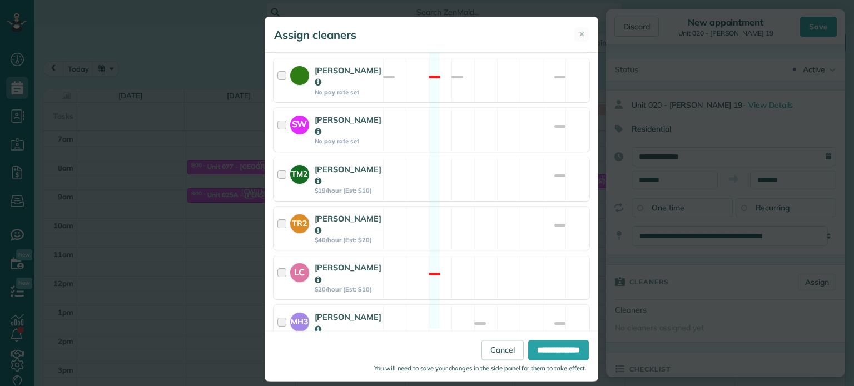
click at [425, 207] on div "TR2 [PERSON_NAME] $40/hour (Est: $20) Available" at bounding box center [431, 229] width 316 height 44
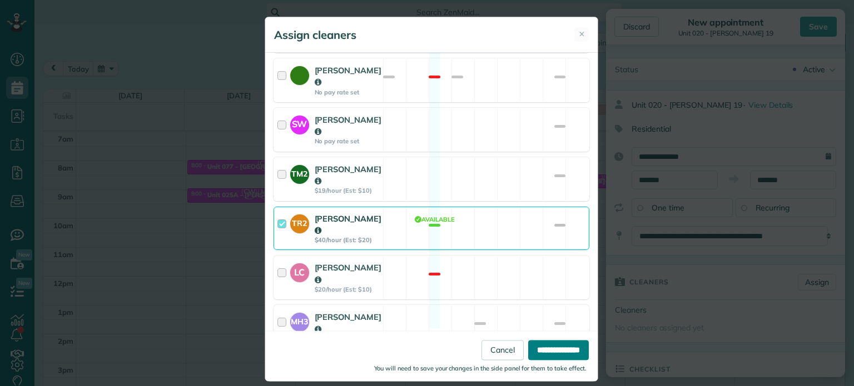
click at [531, 349] on input "**********" at bounding box center [558, 351] width 61 height 20
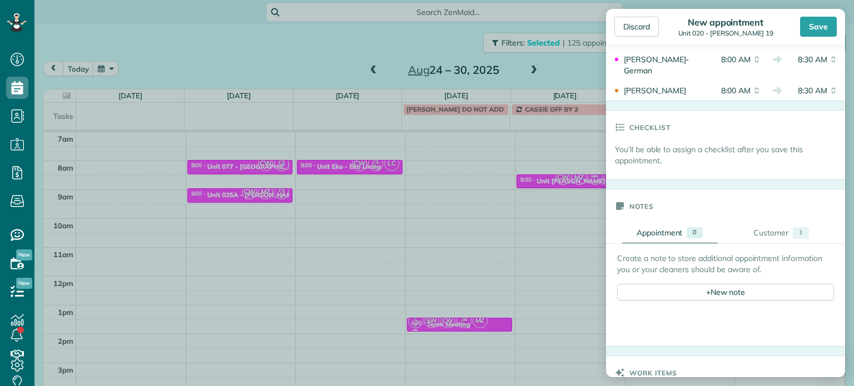
scroll to position [334, 0]
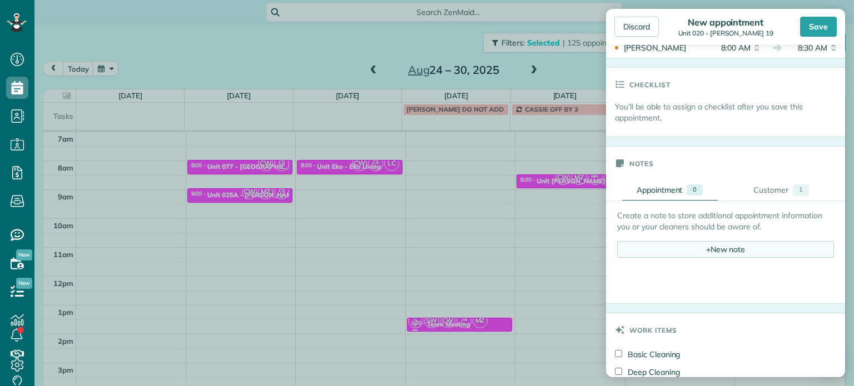
click at [740, 241] on div "+ New note" at bounding box center [725, 249] width 217 height 17
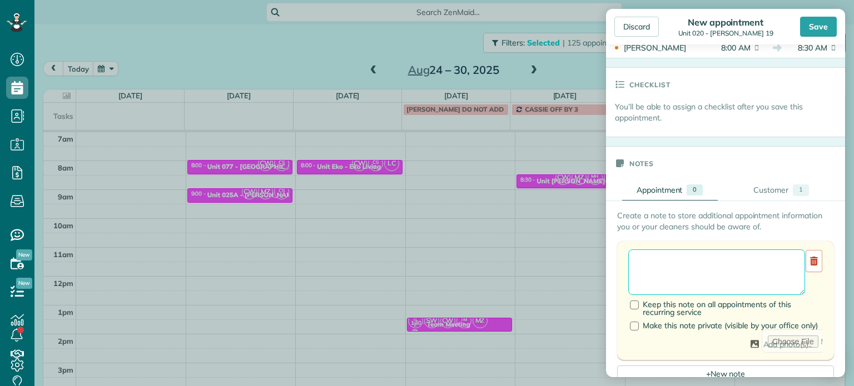
click at [738, 258] on textarea at bounding box center [716, 273] width 177 height 46
paste textarea "**********"
paste textarea "********"
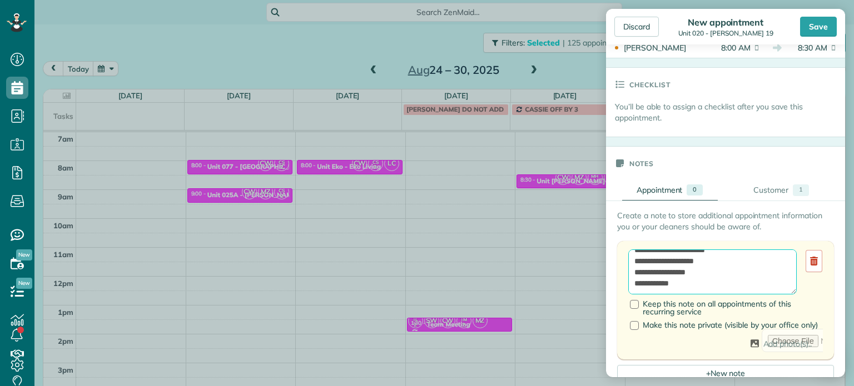
paste textarea "**********"
click at [685, 255] on textarea "**********" at bounding box center [712, 273] width 168 height 46
type textarea "**********"
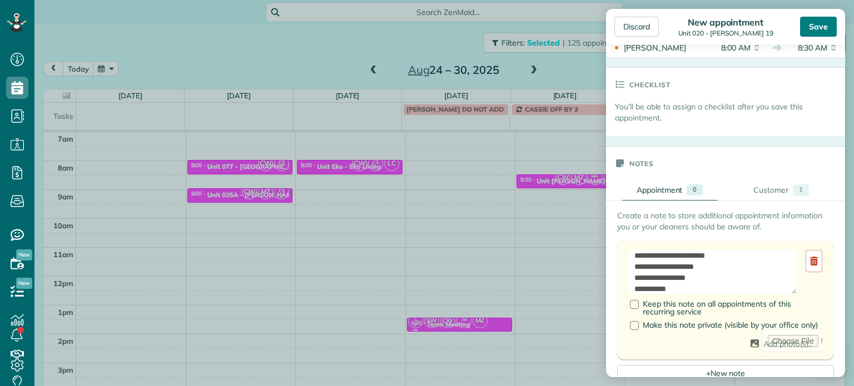
click at [824, 29] on div "Save" at bounding box center [818, 27] width 37 height 20
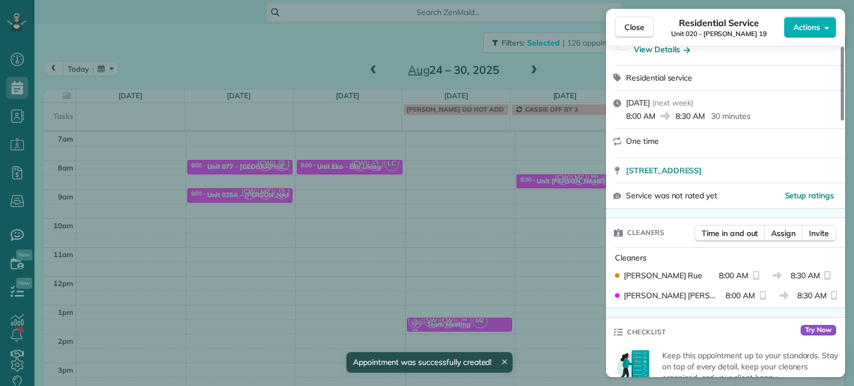
scroll to position [168, 0]
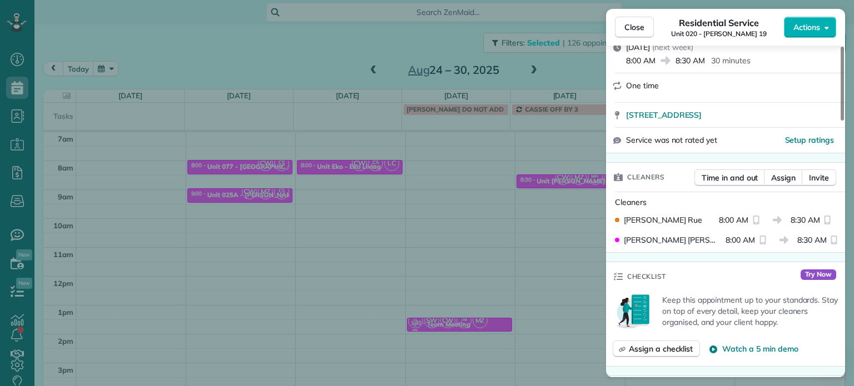
click at [424, 232] on div "Close Residential Service Unit 020 - [PERSON_NAME] 19 Actions Status Active Uni…" at bounding box center [427, 193] width 854 height 386
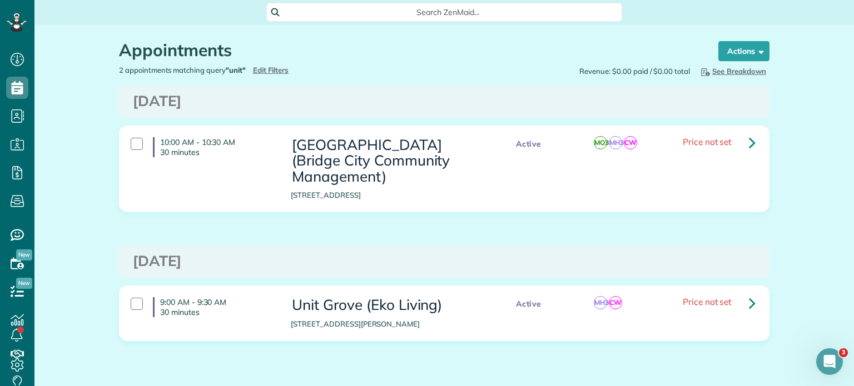
scroll to position [38, 0]
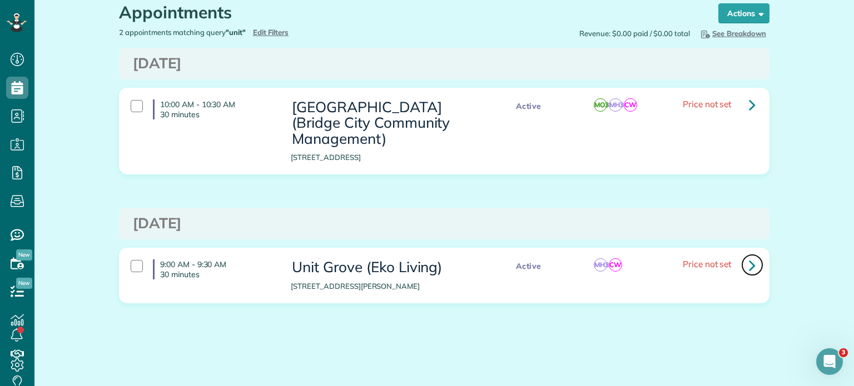
click at [744, 266] on link at bounding box center [752, 265] width 22 height 22
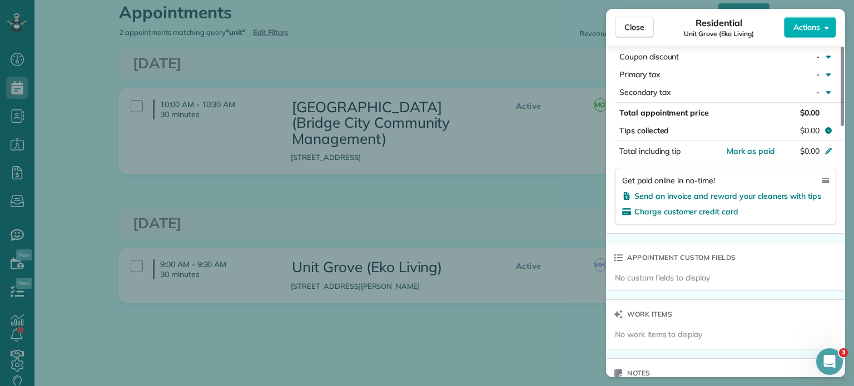
scroll to position [834, 0]
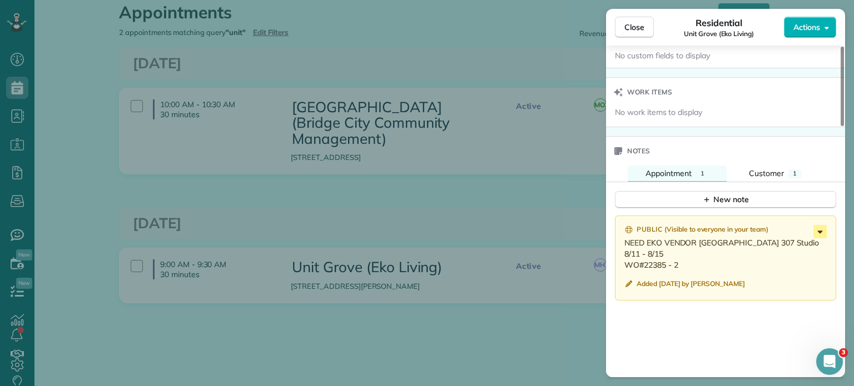
click at [819, 233] on icon at bounding box center [820, 232] width 5 height 3
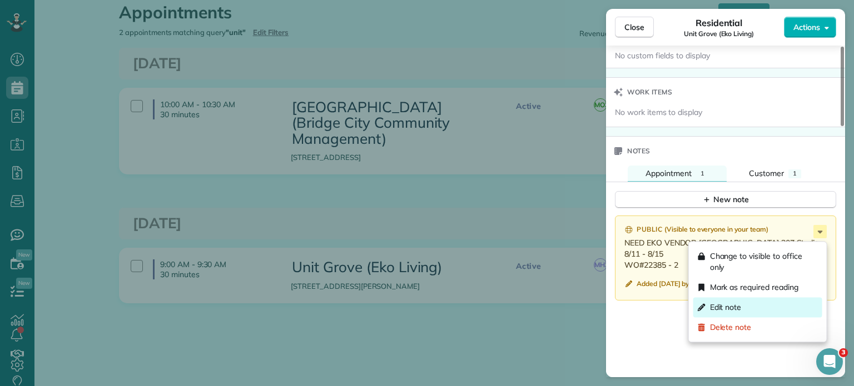
click at [752, 304] on div "Edit note" at bounding box center [757, 307] width 129 height 20
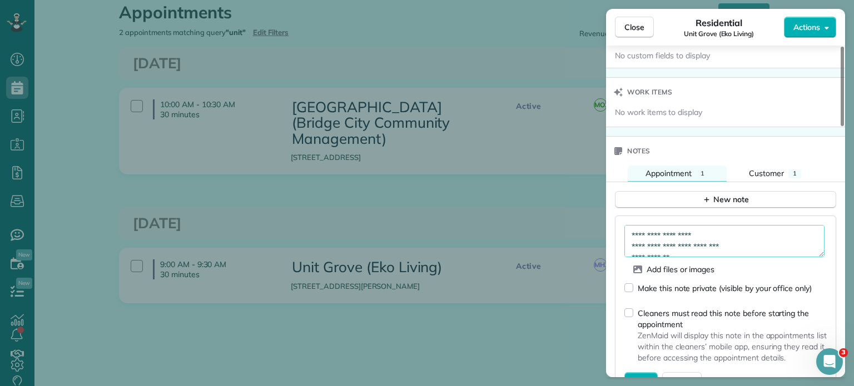
click at [736, 253] on textarea "**********" at bounding box center [724, 241] width 200 height 32
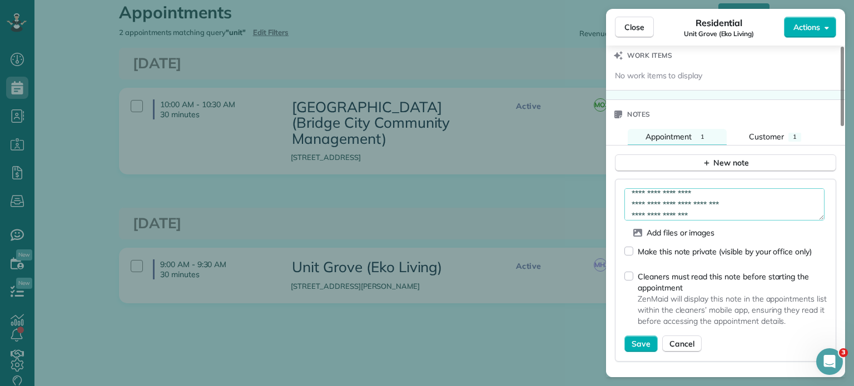
scroll to position [889, 0]
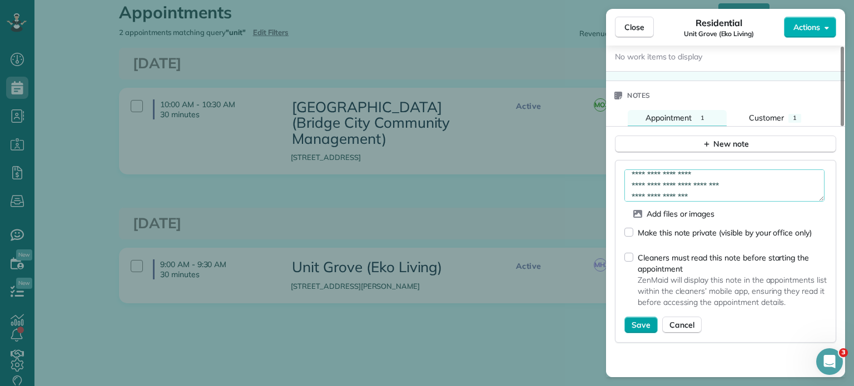
type textarea "**********"
click at [639, 322] on span "Save" at bounding box center [640, 325] width 19 height 11
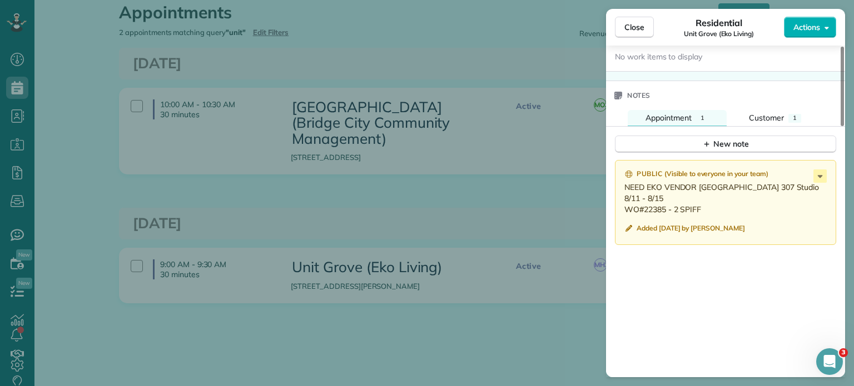
drag, startPoint x: 677, startPoint y: 212, endPoint x: 623, endPoint y: 206, distance: 54.8
click at [623, 206] on div "Public ( Visible to everyone in your team ) NEED EKO VENDOR KEY Grove 307 Studi…" at bounding box center [725, 202] width 221 height 85
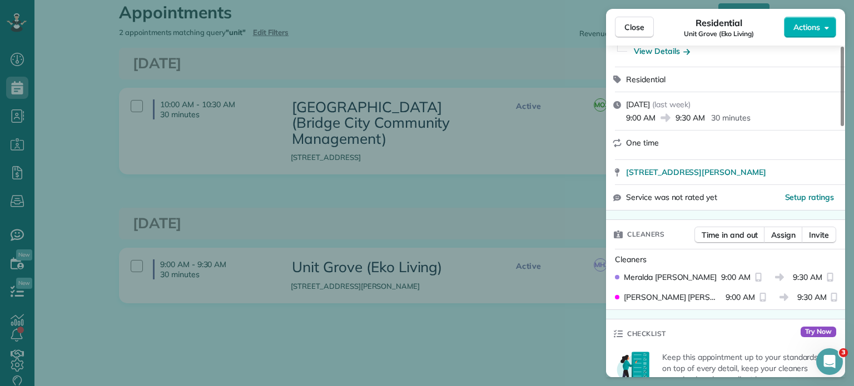
scroll to position [0, 0]
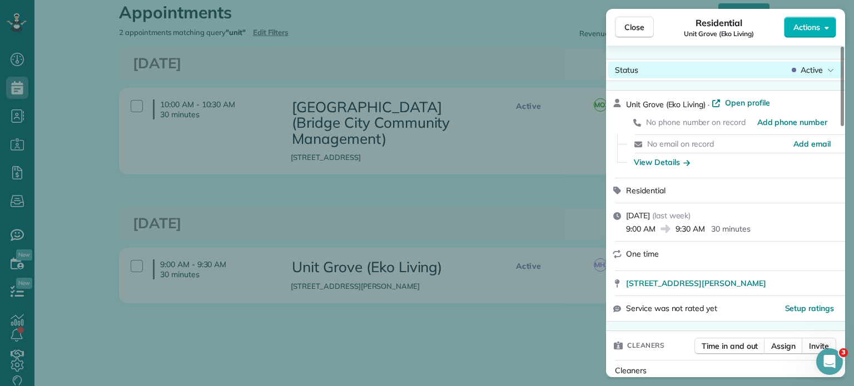
click at [800, 72] on span "Active" at bounding box center [811, 69] width 22 height 11
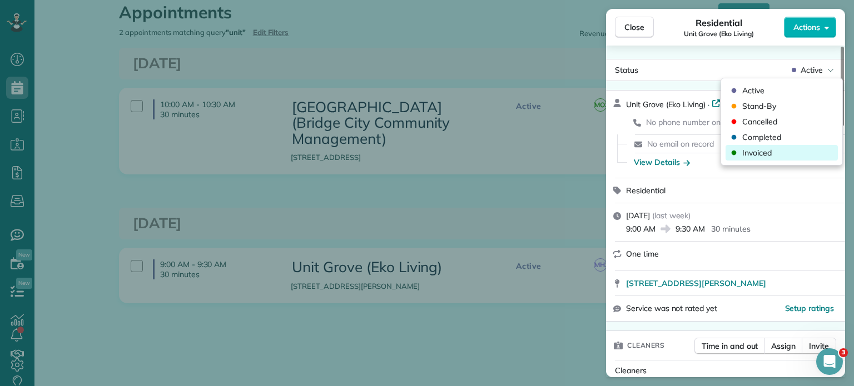
click at [787, 150] on div "Invoiced" at bounding box center [781, 153] width 112 height 16
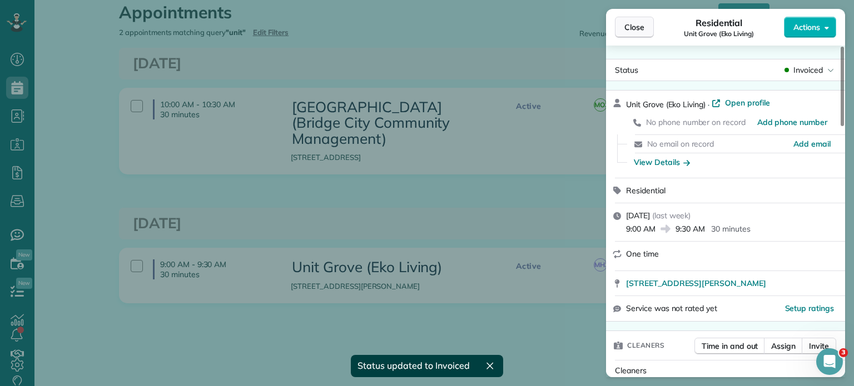
click at [643, 31] on span "Close" at bounding box center [634, 27] width 20 height 11
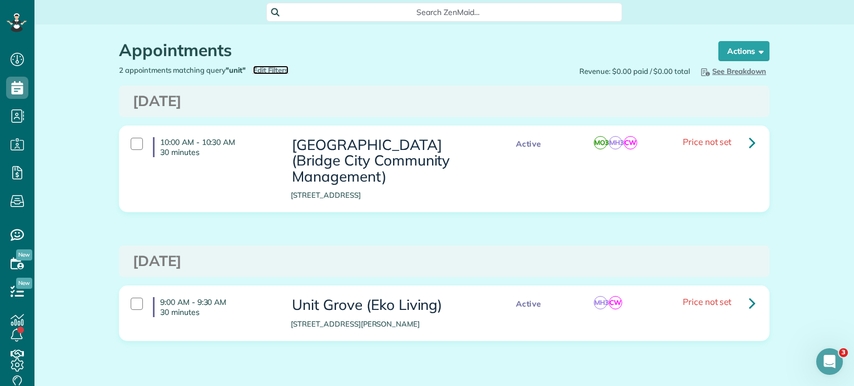
click at [270, 67] on span "Edit Filters" at bounding box center [271, 70] width 36 height 9
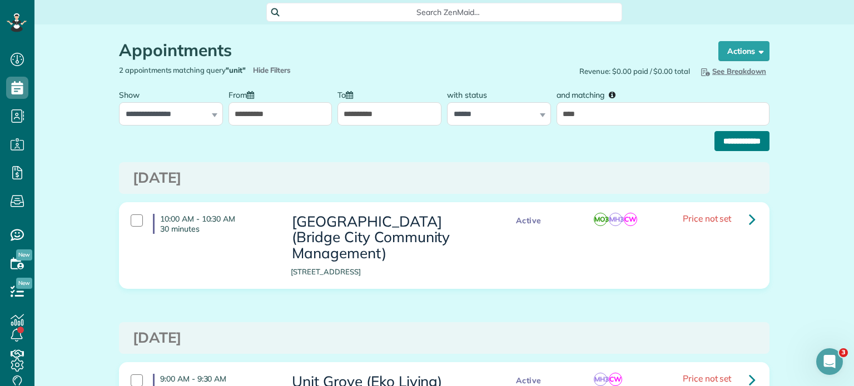
click at [715, 141] on input "**********" at bounding box center [741, 141] width 55 height 20
